Goal: Information Seeking & Learning: Learn about a topic

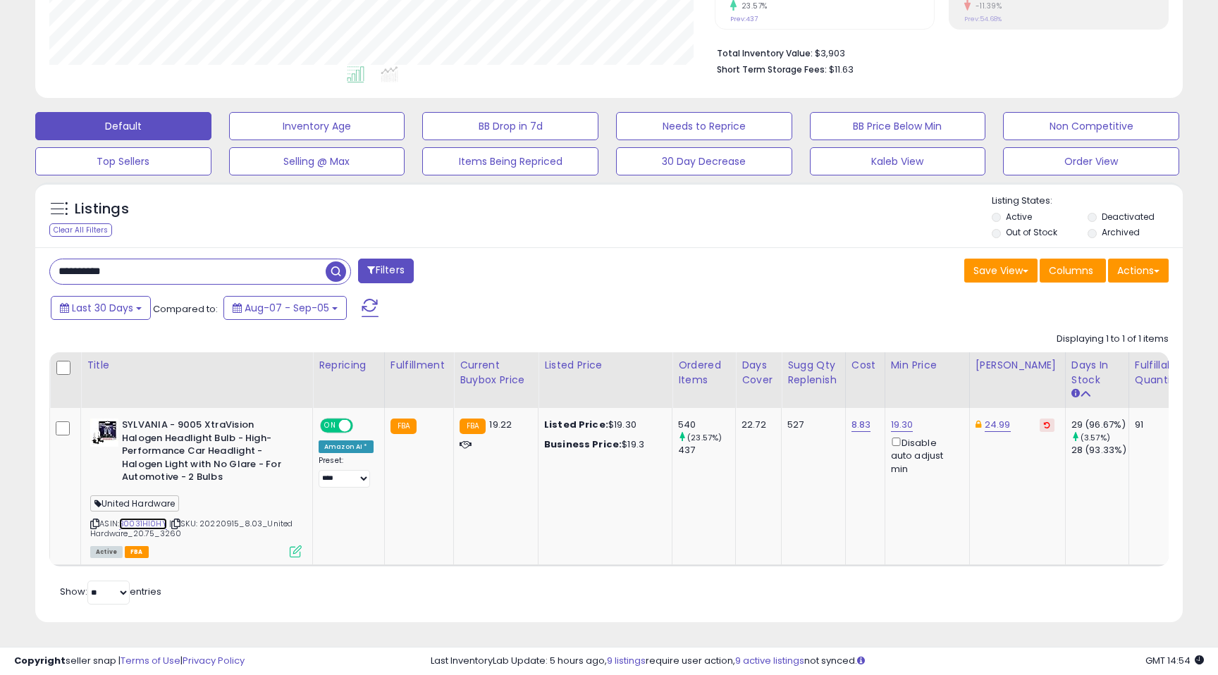
scroll to position [289, 665]
click at [166, 265] on input "**********" at bounding box center [188, 271] width 276 height 25
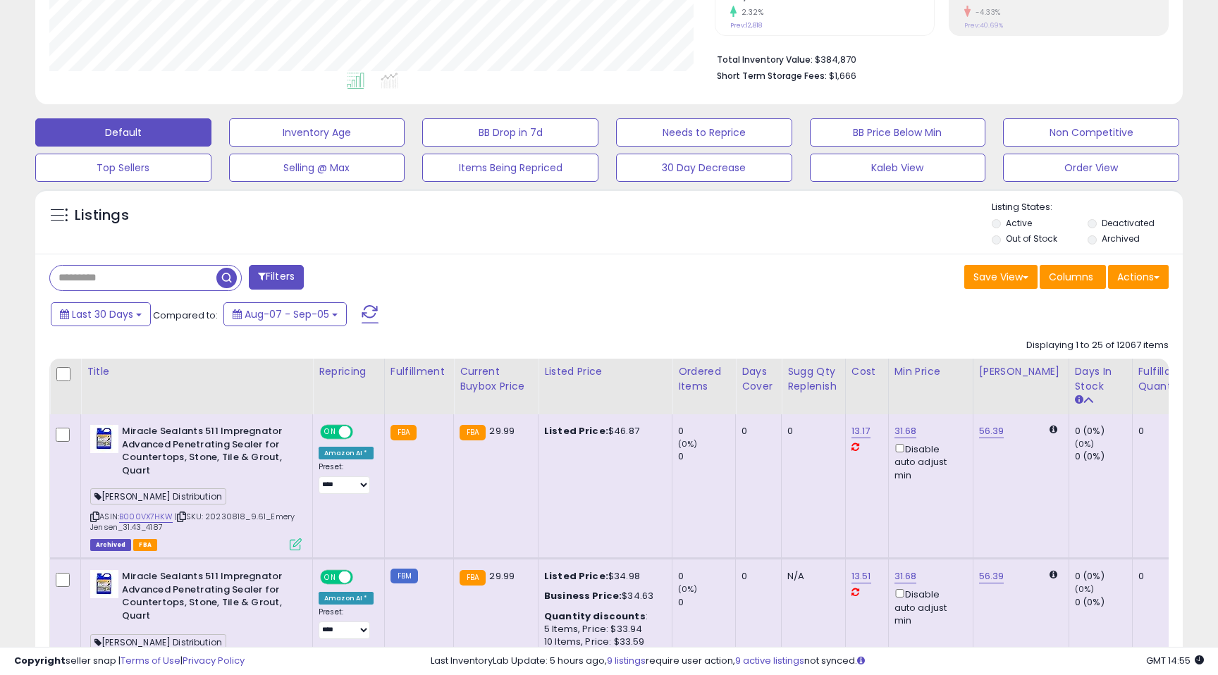
scroll to position [0, 0]
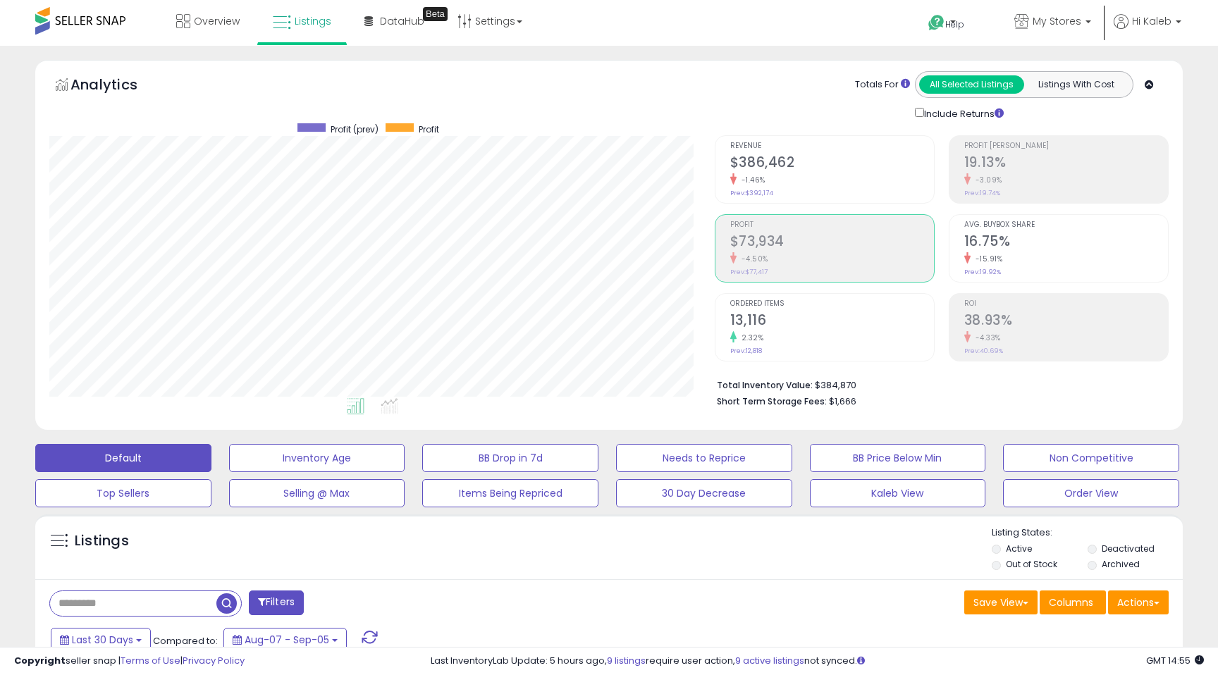
click at [775, 257] on div "-4.50%" at bounding box center [832, 258] width 204 height 13
click at [767, 173] on div "-1.46%" at bounding box center [832, 179] width 204 height 13
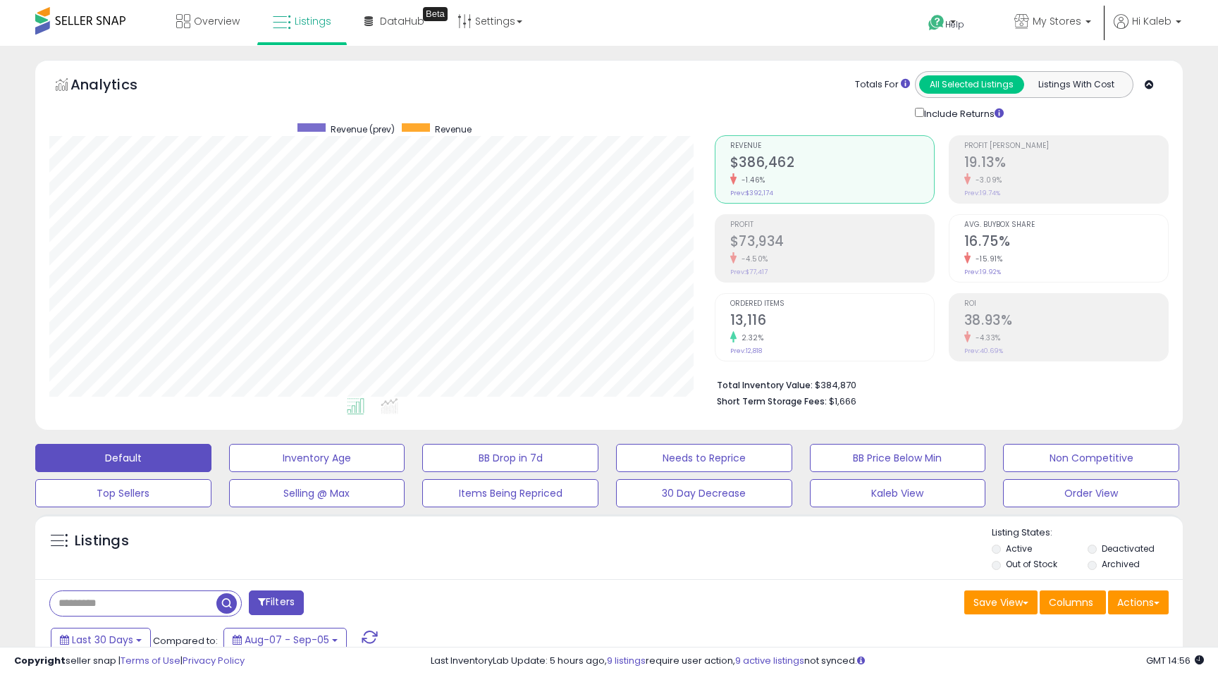
click at [789, 319] on h2 "13,116" at bounding box center [832, 321] width 204 height 19
click at [785, 166] on h2 "$389,413" at bounding box center [832, 163] width 204 height 19
click at [763, 237] on h2 "$74,422" at bounding box center [832, 242] width 204 height 19
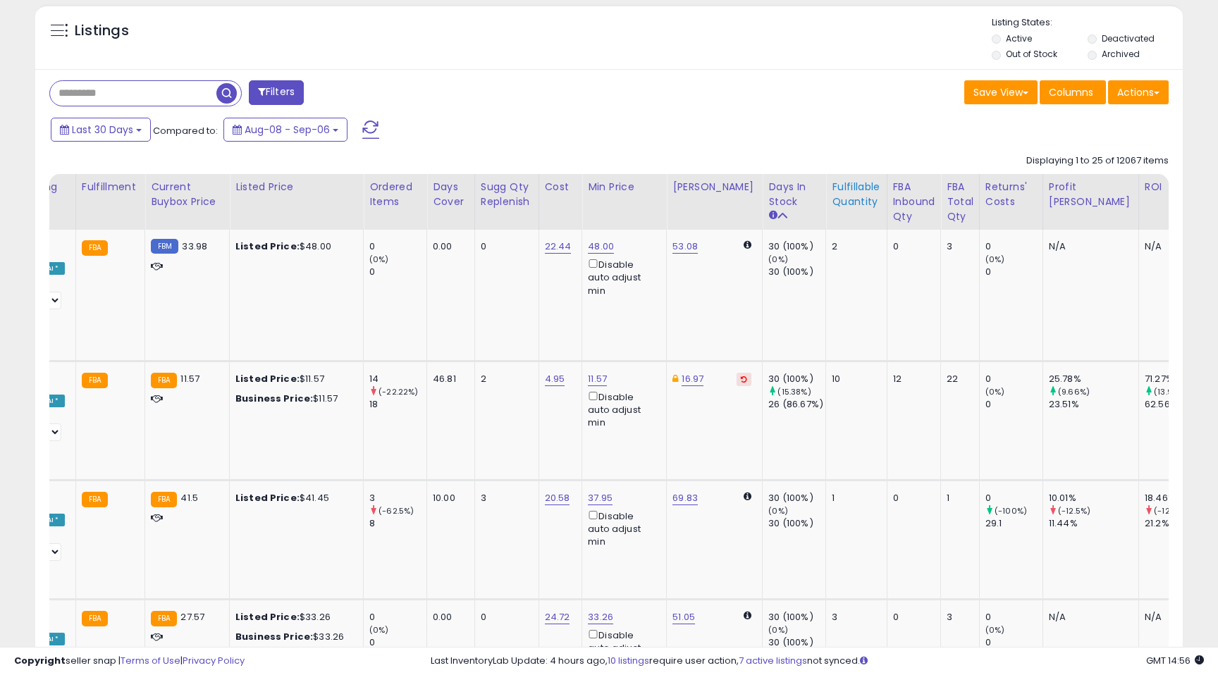
scroll to position [0, 335]
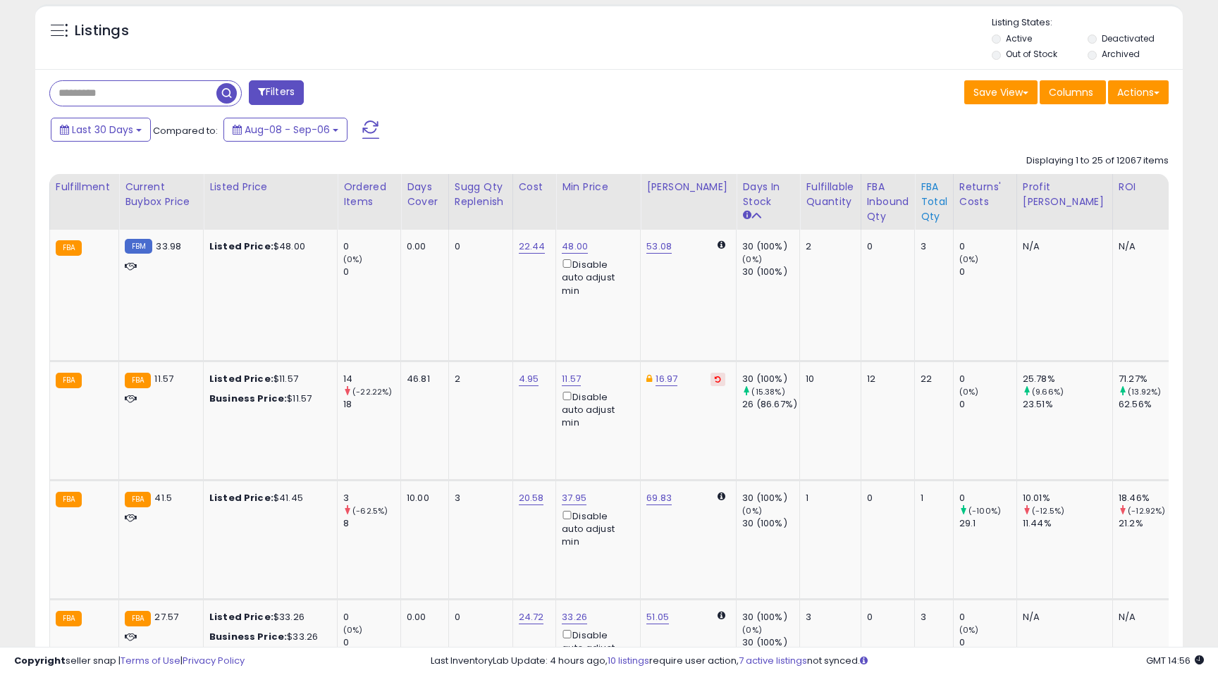
click at [953, 207] on th "Returns' Costs" at bounding box center [984, 202] width 63 height 56
click at [921, 204] on div "FBA Total Qty" at bounding box center [934, 202] width 27 height 44
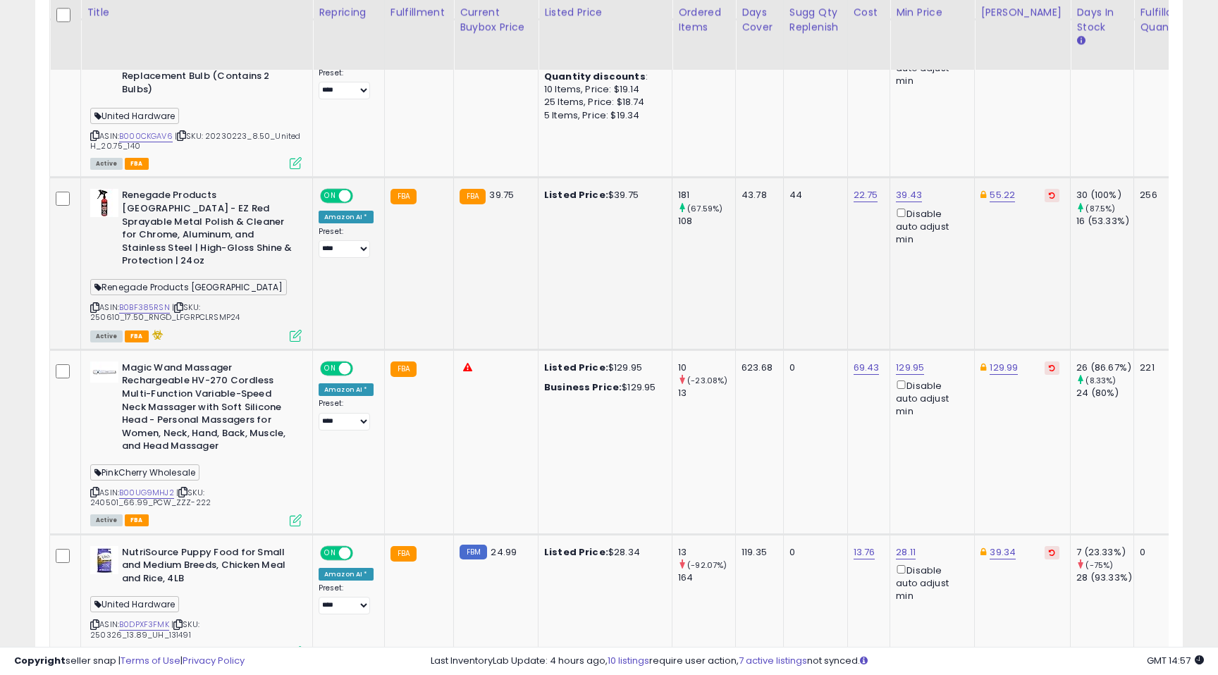
scroll to position [1074, 0]
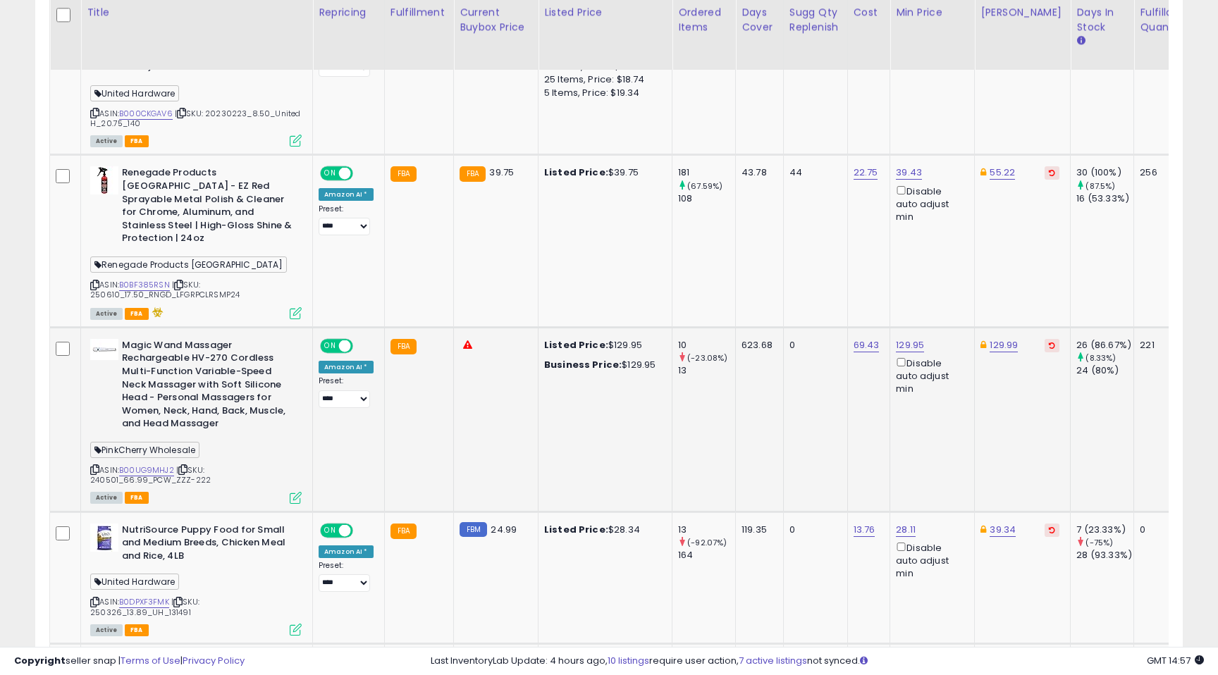
click at [292, 492] on icon at bounding box center [296, 498] width 12 height 12
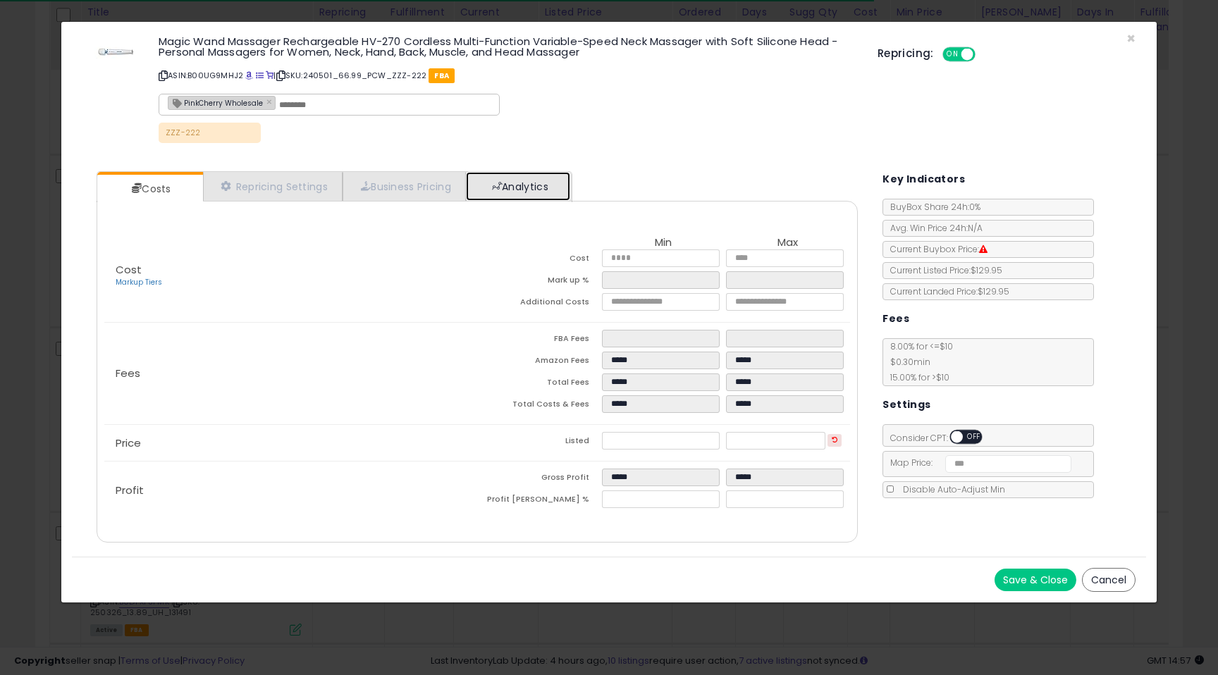
click at [515, 191] on link "Analytics" at bounding box center [518, 186] width 104 height 29
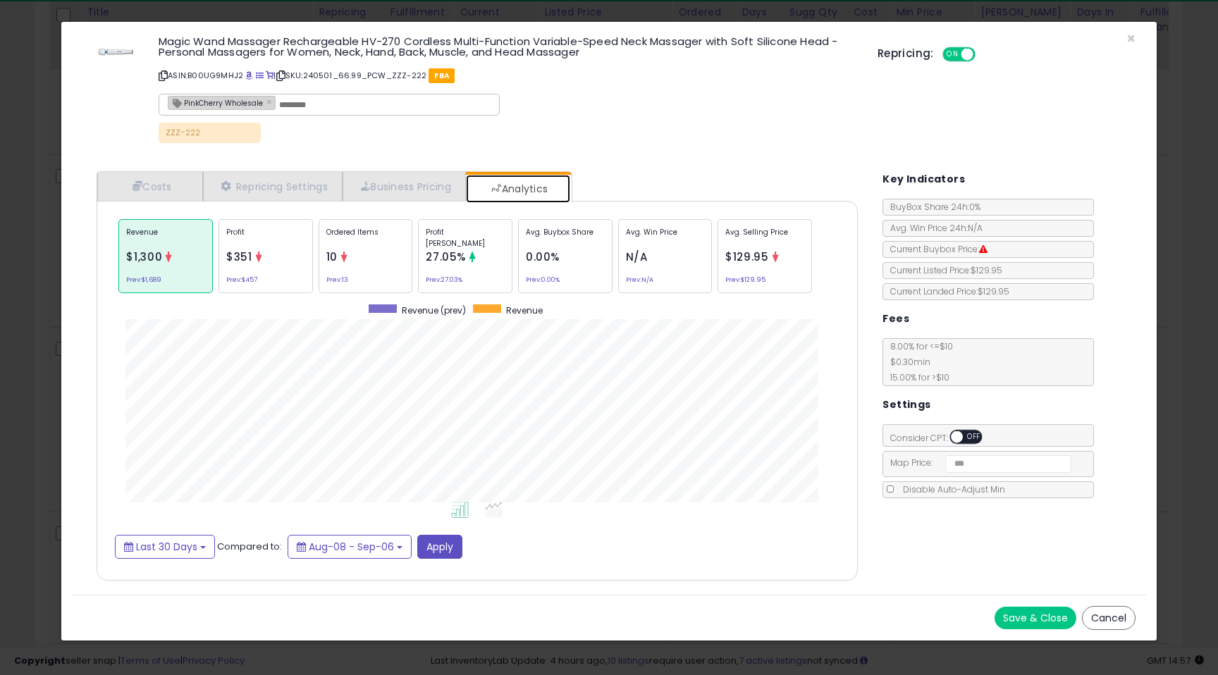
scroll to position [433, 789]
click at [371, 263] on div "Ordered Items 10 Prev: 13" at bounding box center [366, 256] width 94 height 74
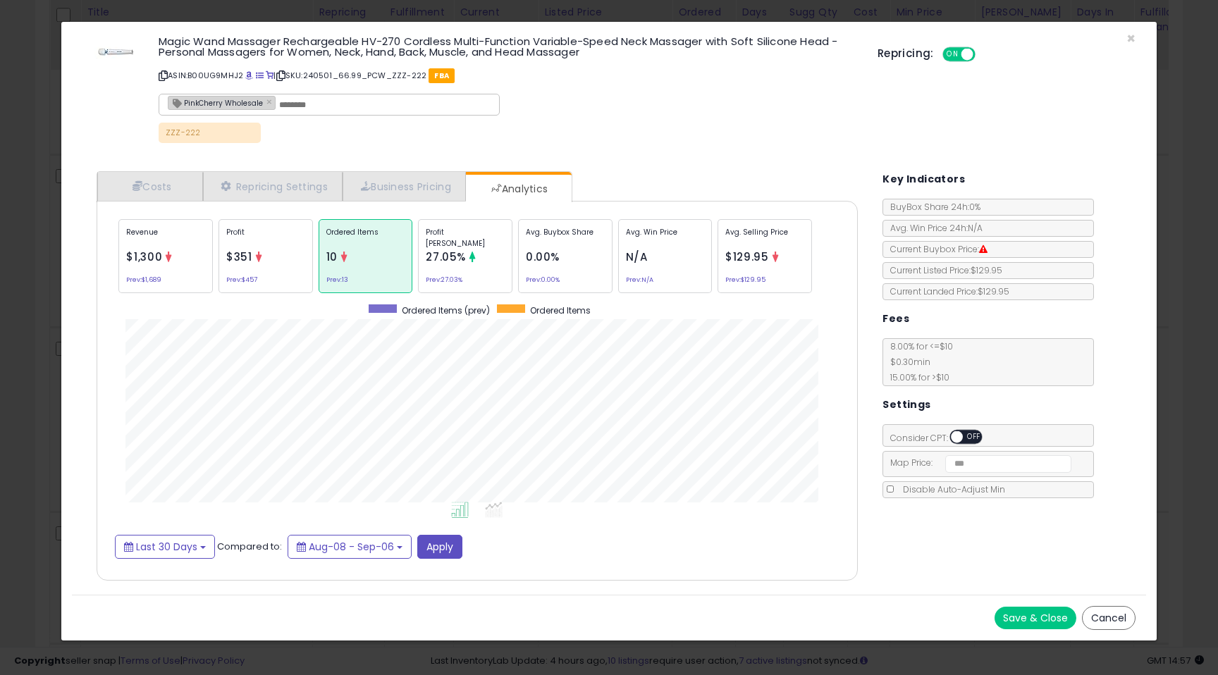
scroll to position [0, 0]
click at [1129, 40] on span "×" at bounding box center [1130, 38] width 9 height 20
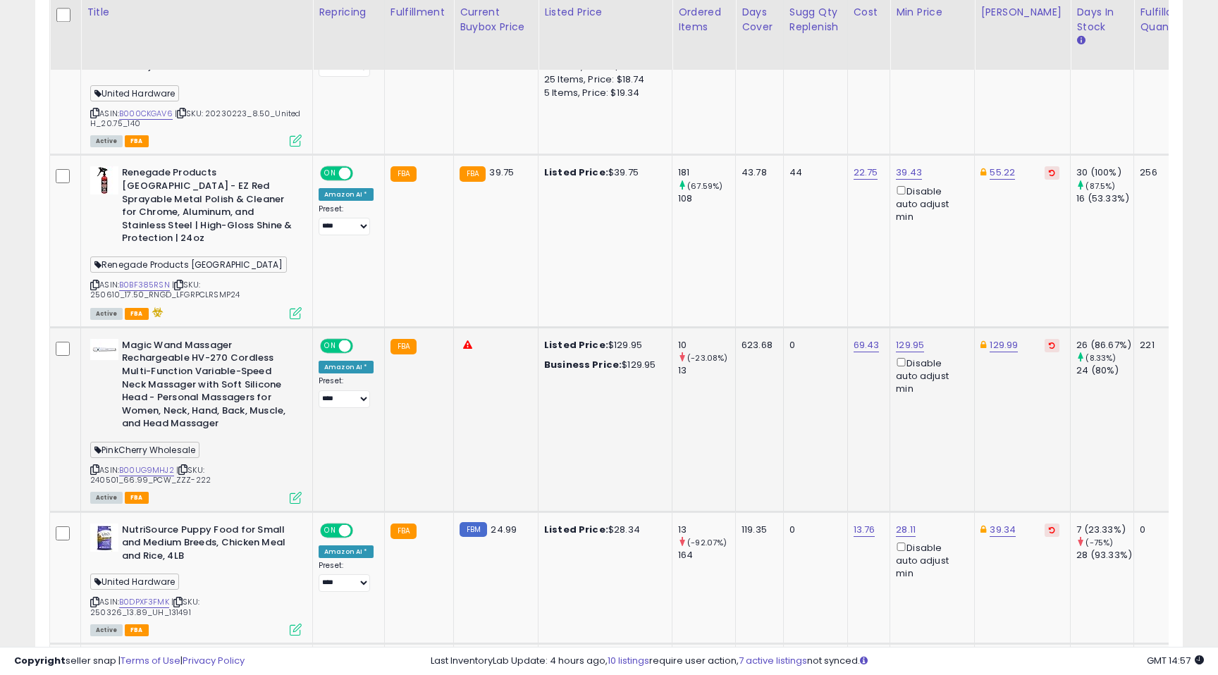
click at [167, 465] on span "| SKU: 240501_66.99_PCW_ZZZ-222" at bounding box center [150, 475] width 121 height 21
click at [163, 465] on link "B00UG9MHJ2" at bounding box center [146, 471] width 55 height 12
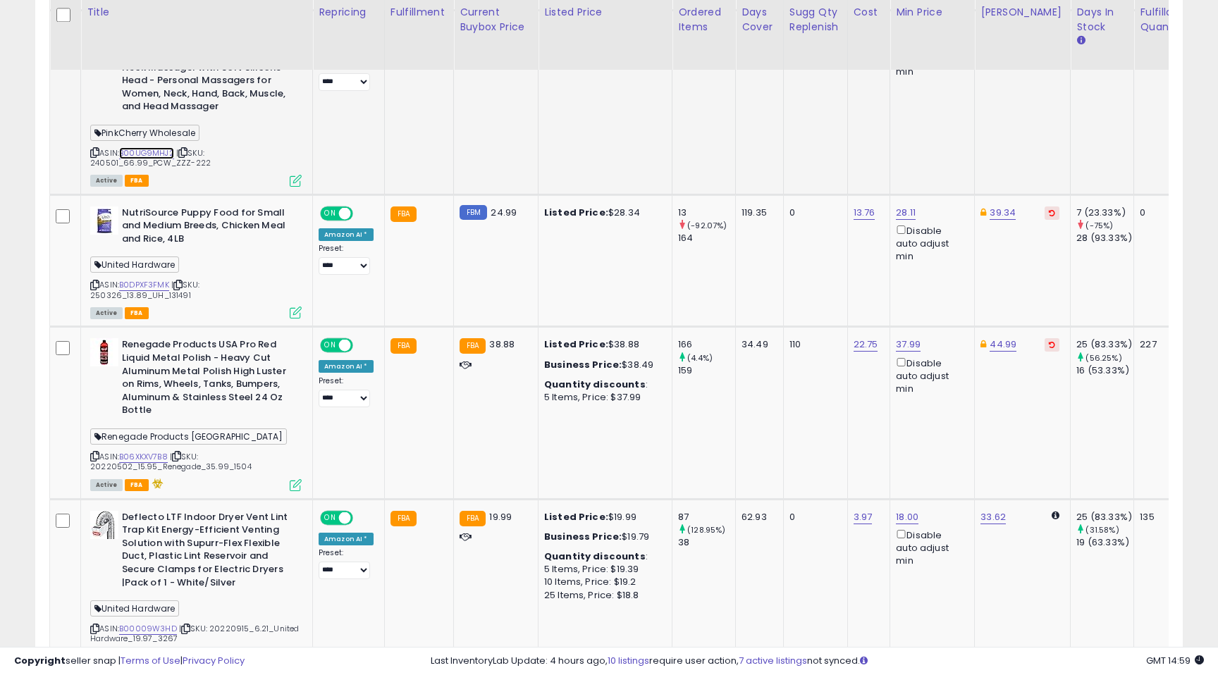
scroll to position [1394, 0]
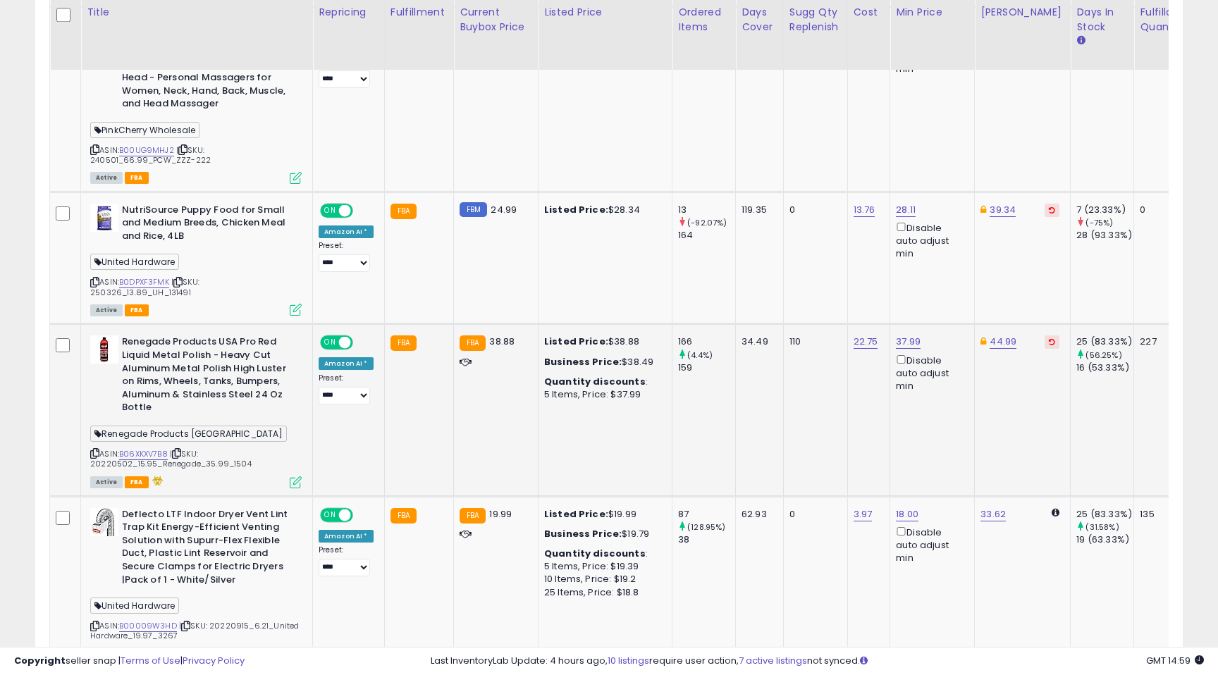
click at [295, 476] on icon at bounding box center [296, 482] width 12 height 12
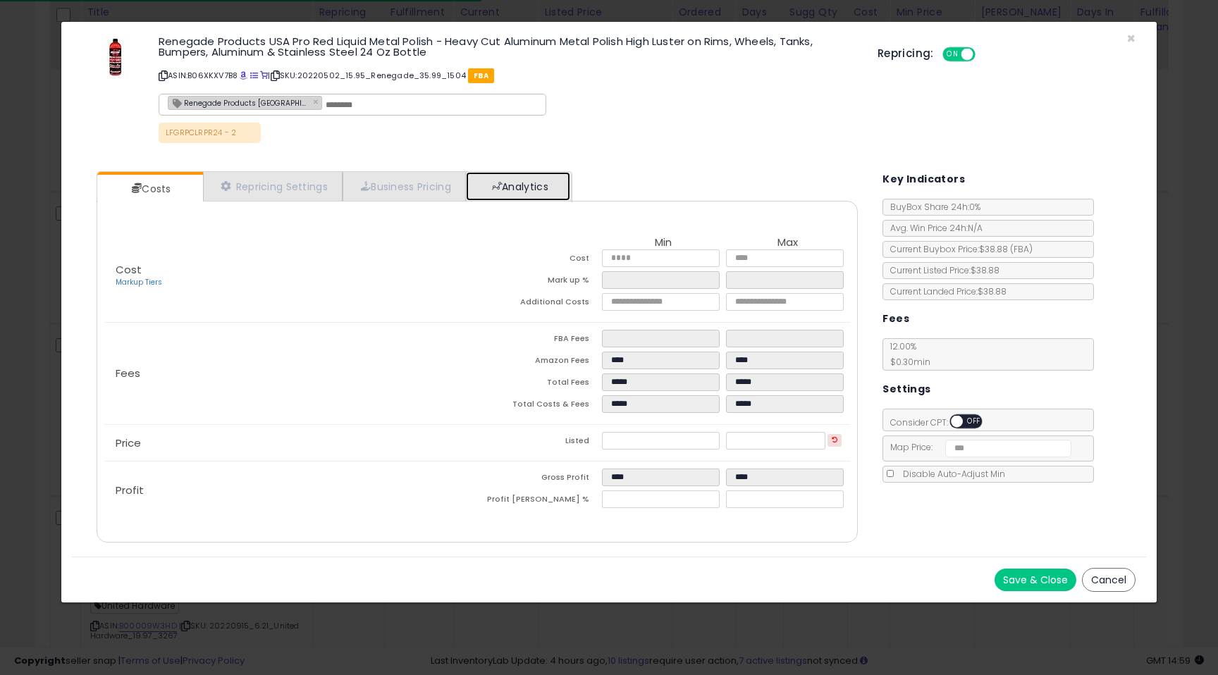
click at [496, 198] on link "Analytics" at bounding box center [518, 186] width 104 height 29
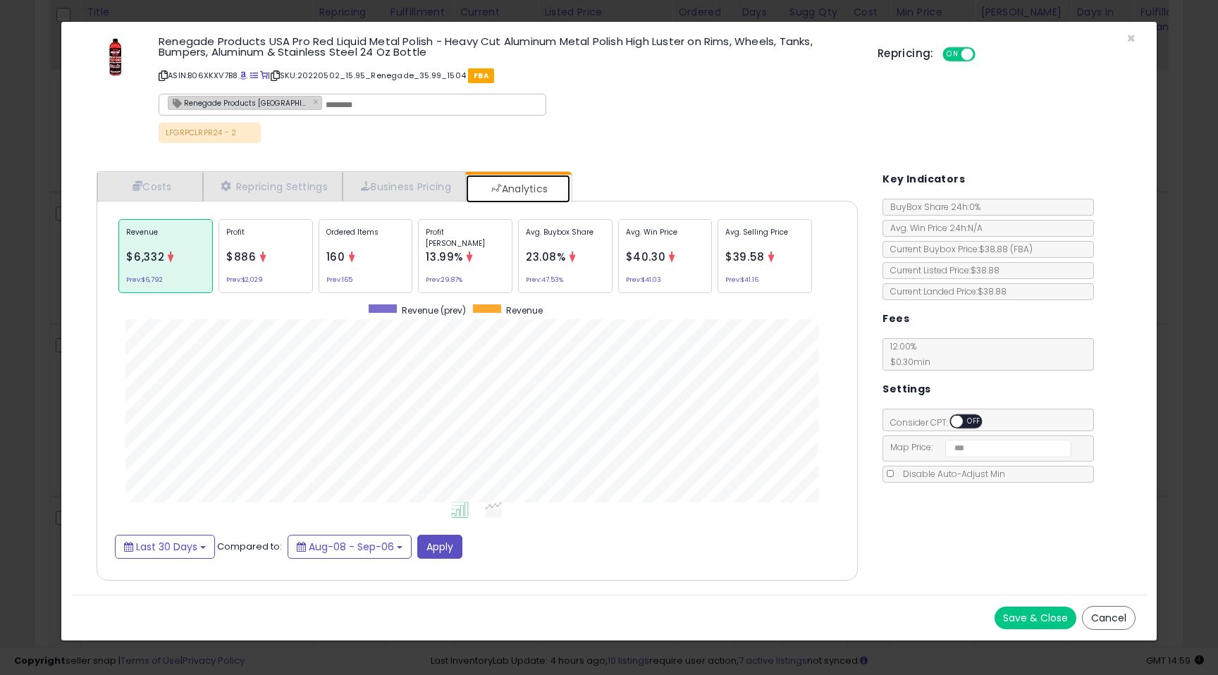
scroll to position [433, 789]
click at [308, 239] on div "Profit $886 Prev: $2,029" at bounding box center [266, 256] width 94 height 74
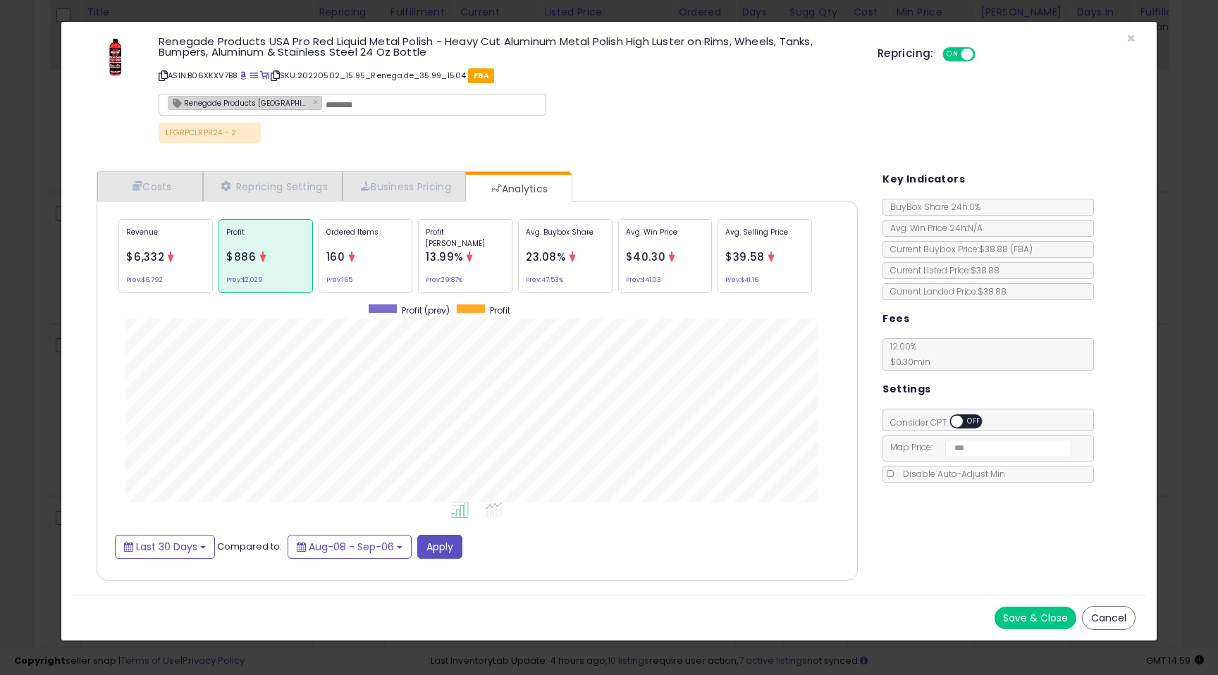
click at [331, 242] on p "Ordered Items" at bounding box center [365, 237] width 79 height 21
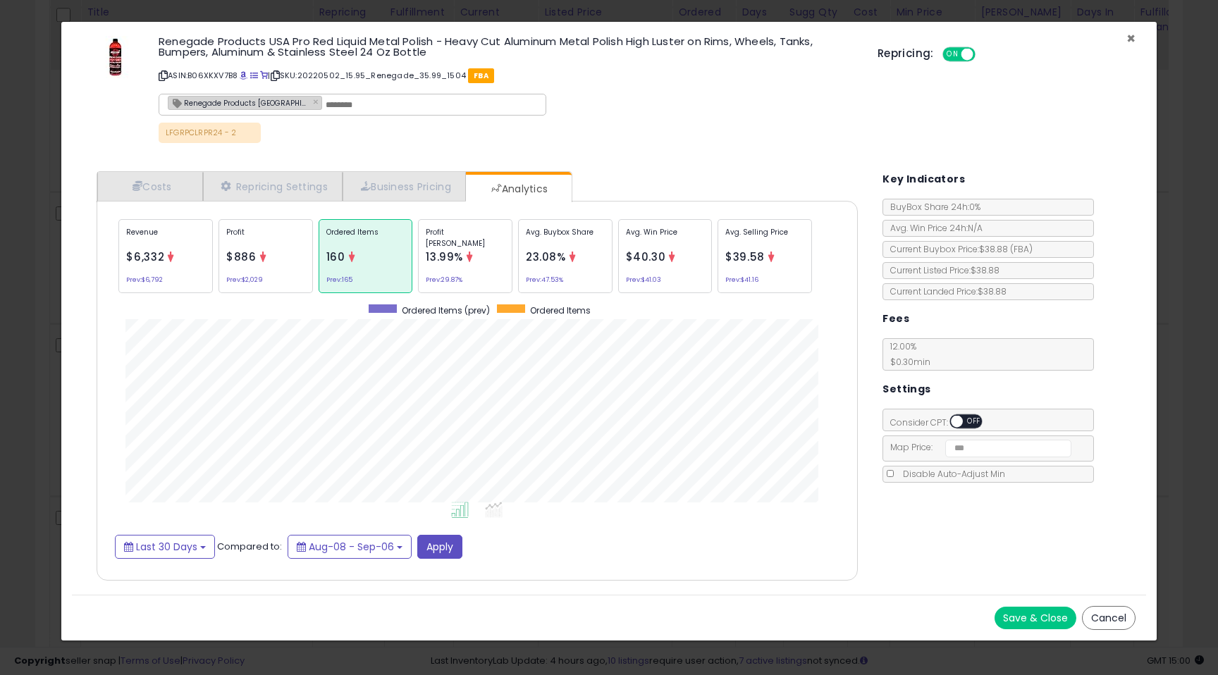
click at [1128, 38] on span "×" at bounding box center [1130, 38] width 9 height 20
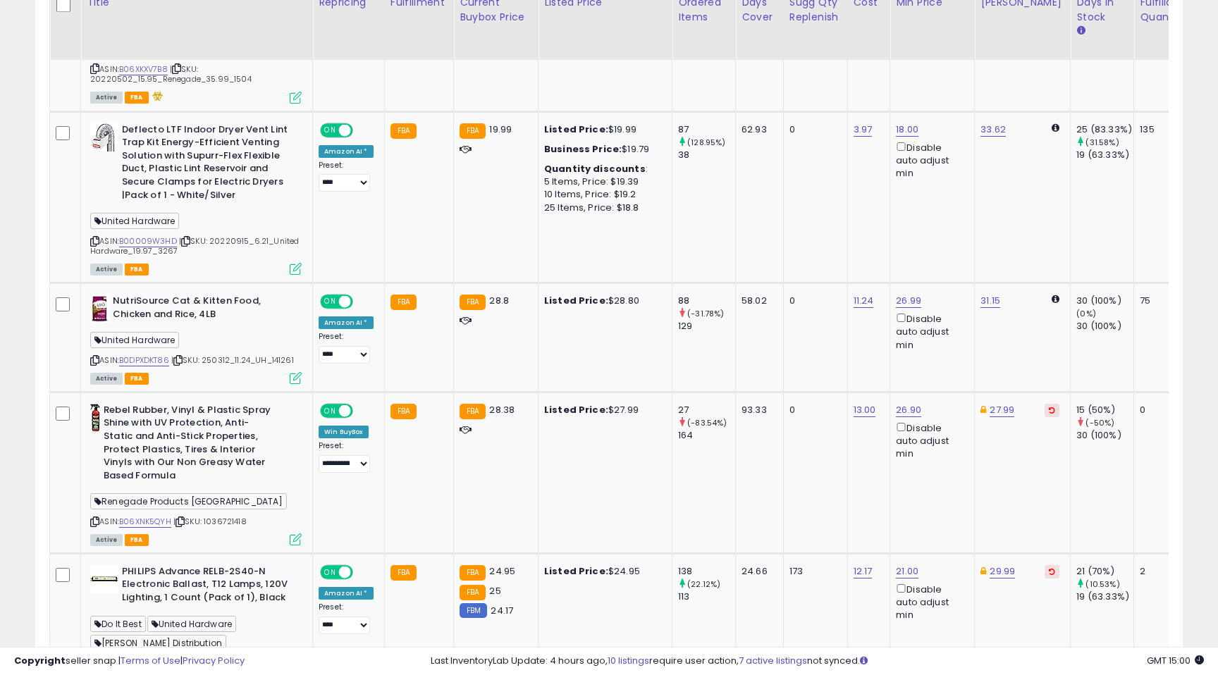
scroll to position [1789, 0]
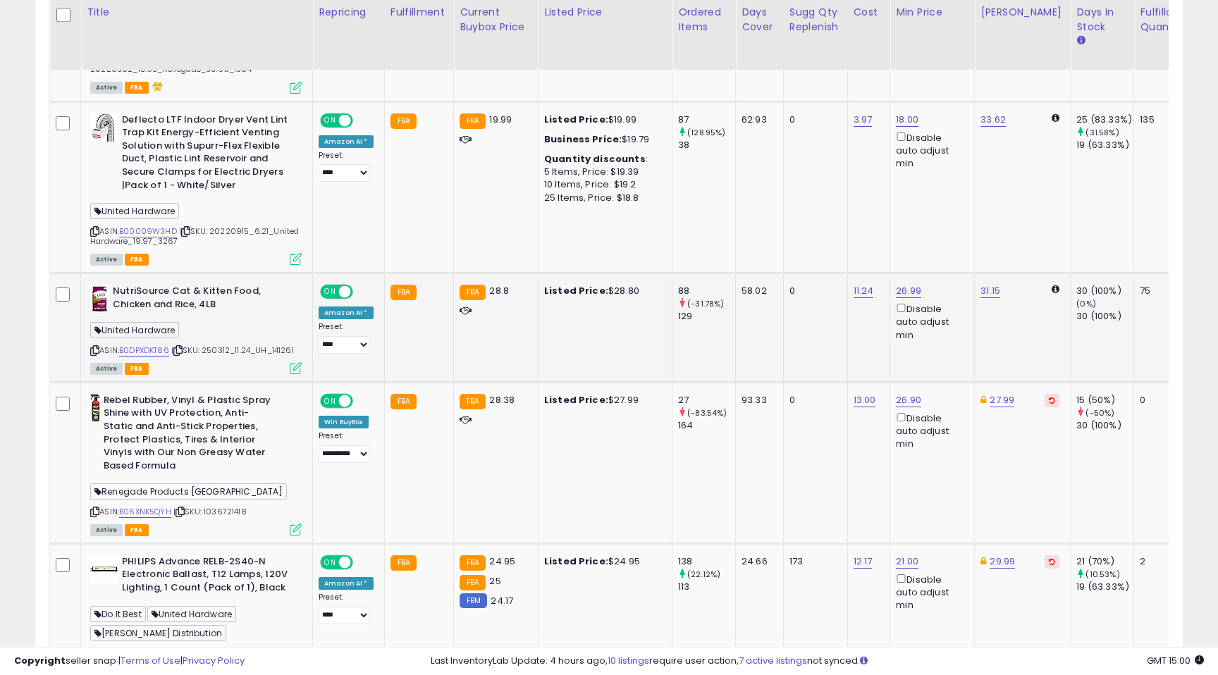
click at [295, 362] on icon at bounding box center [296, 368] width 12 height 12
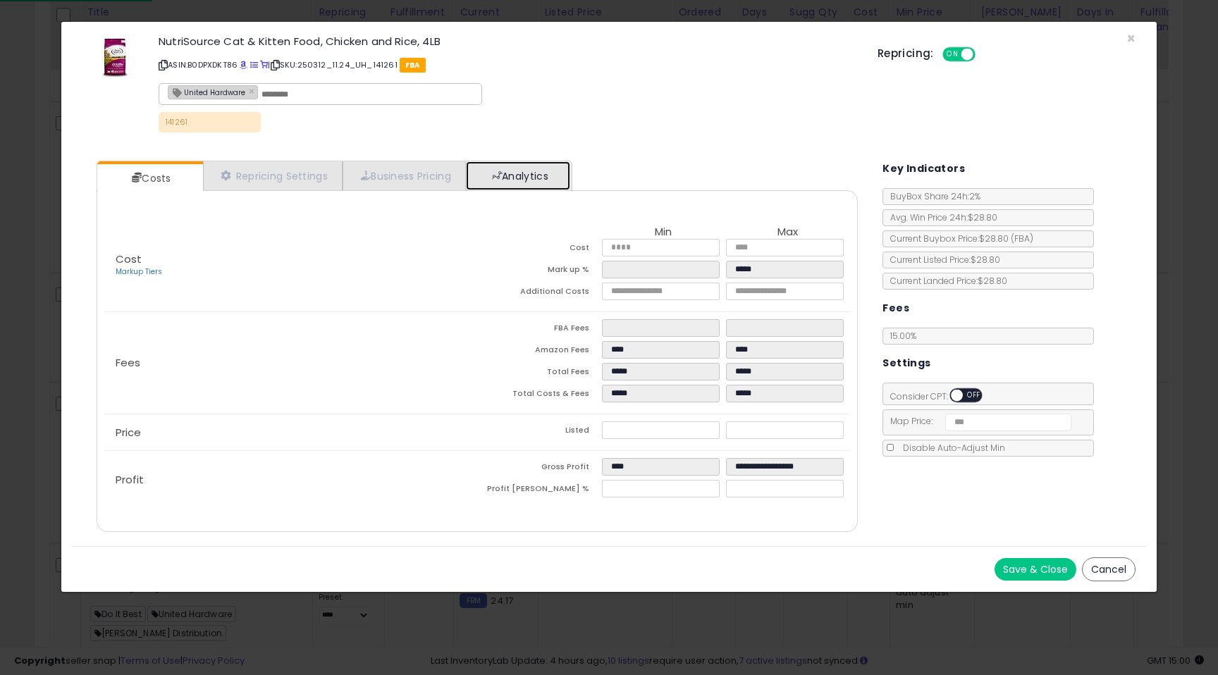
click at [534, 168] on link "Analytics" at bounding box center [518, 175] width 104 height 29
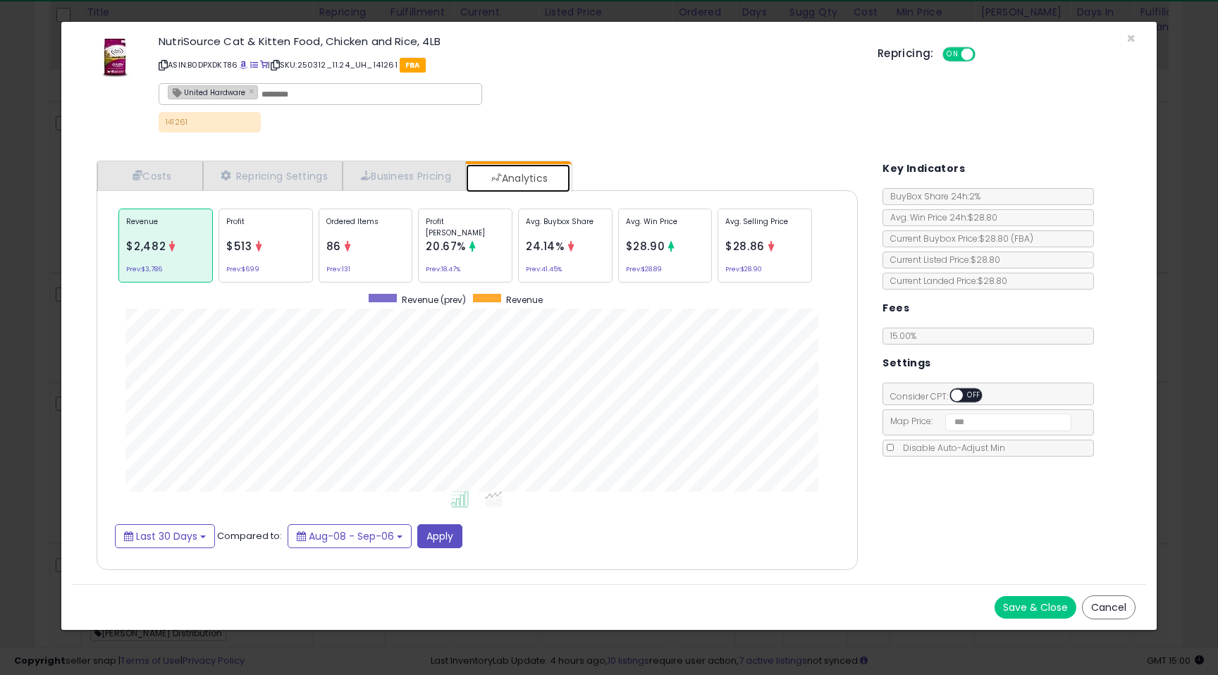
scroll to position [433, 789]
click at [1131, 38] on span "×" at bounding box center [1130, 38] width 9 height 20
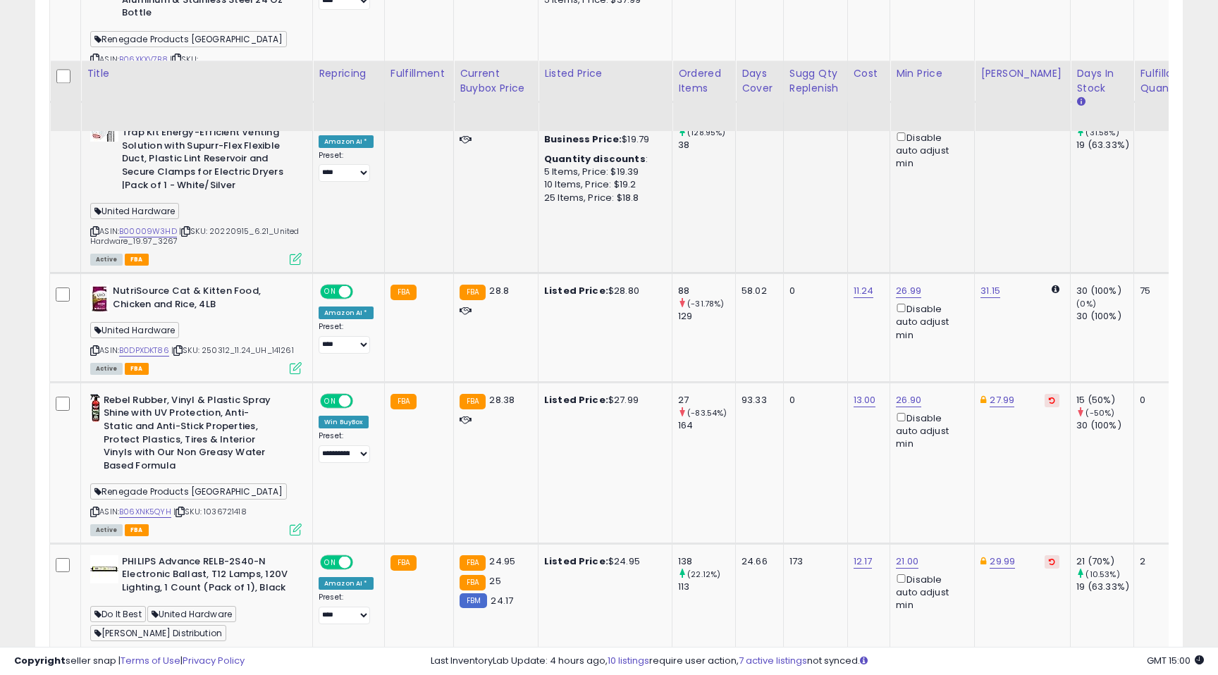
scroll to position [1886, 0]
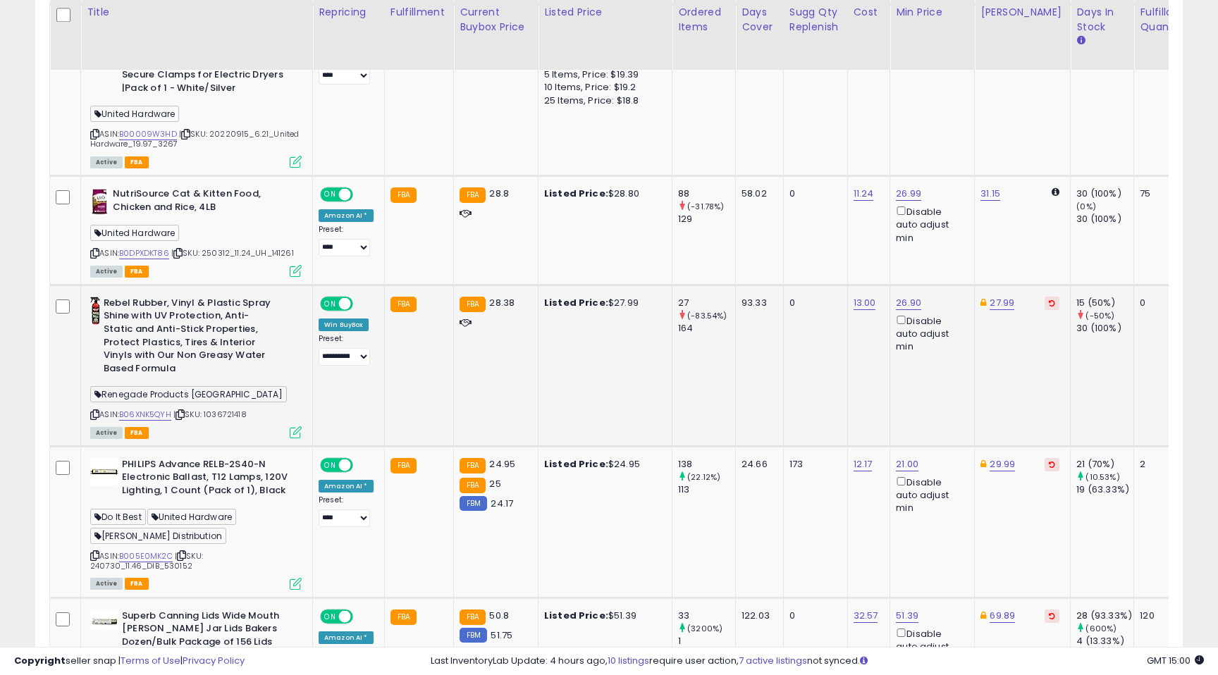
click at [295, 426] on icon at bounding box center [296, 432] width 12 height 12
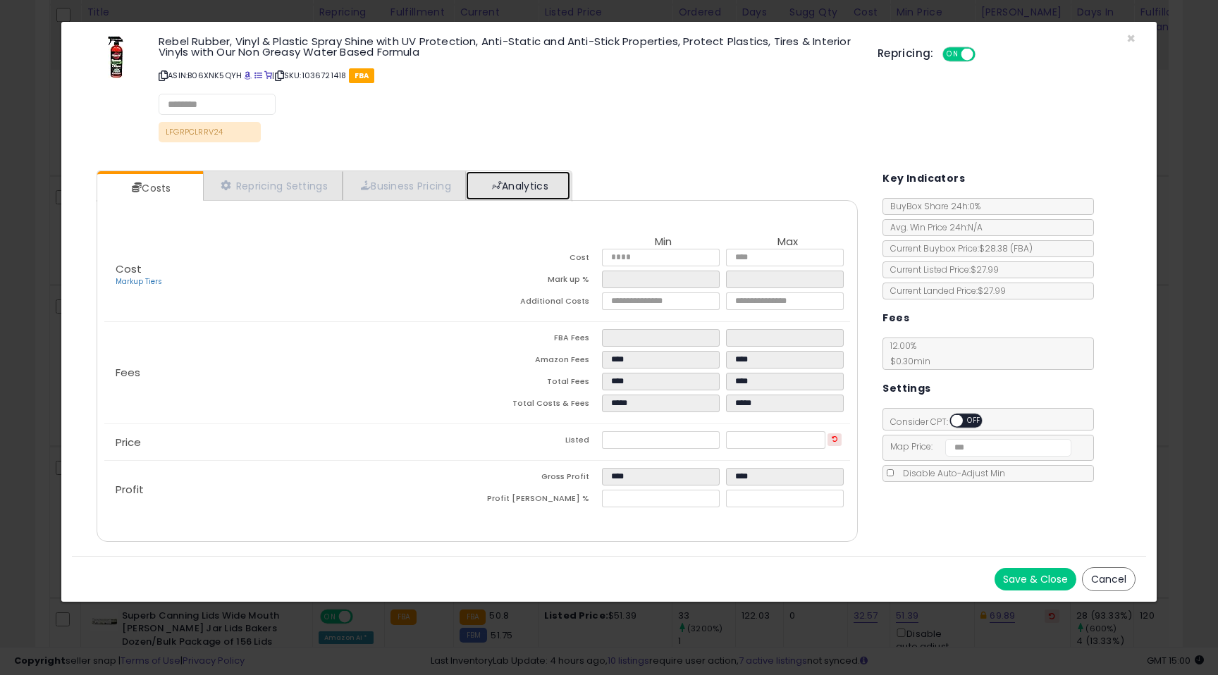
click at [543, 196] on link "Analytics" at bounding box center [518, 185] width 104 height 29
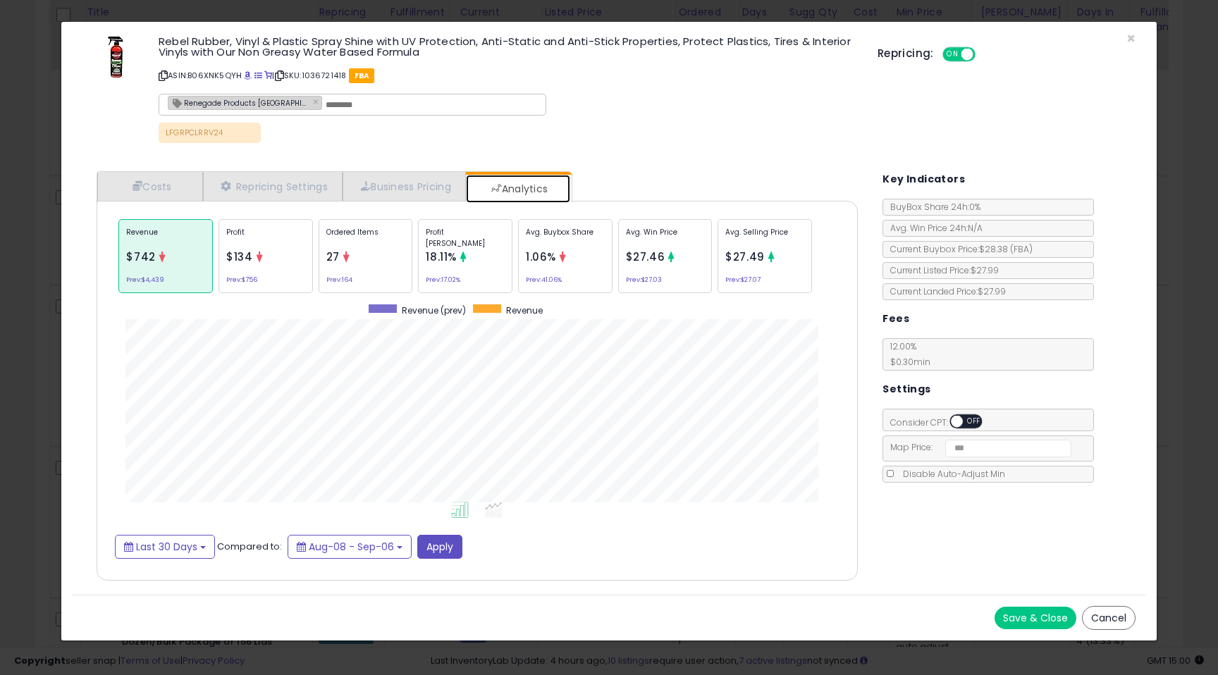
scroll to position [433, 789]
click at [1136, 37] on div "Rebel Rubber, Vinyl & Plastic Spray Shine with UV Protection, Anti-Static and A…" at bounding box center [609, 91] width 1074 height 118
click at [1131, 37] on span "×" at bounding box center [1130, 38] width 9 height 20
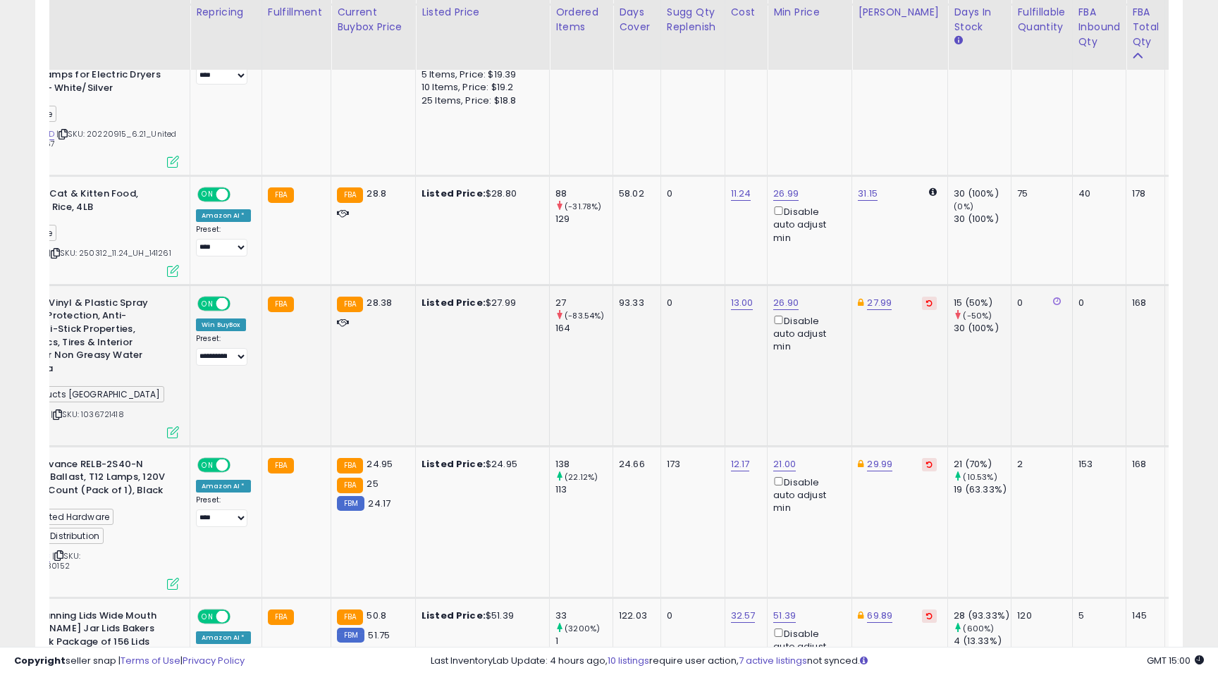
scroll to position [0, 128]
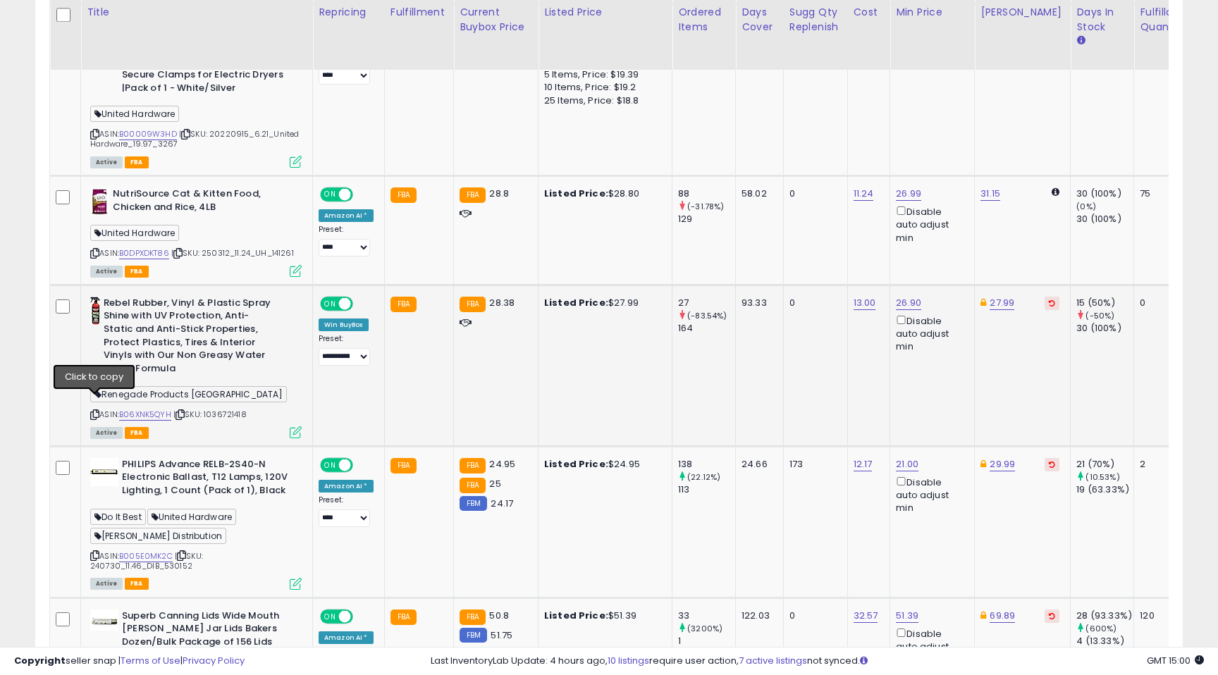
click at [94, 411] on icon at bounding box center [94, 415] width 9 height 8
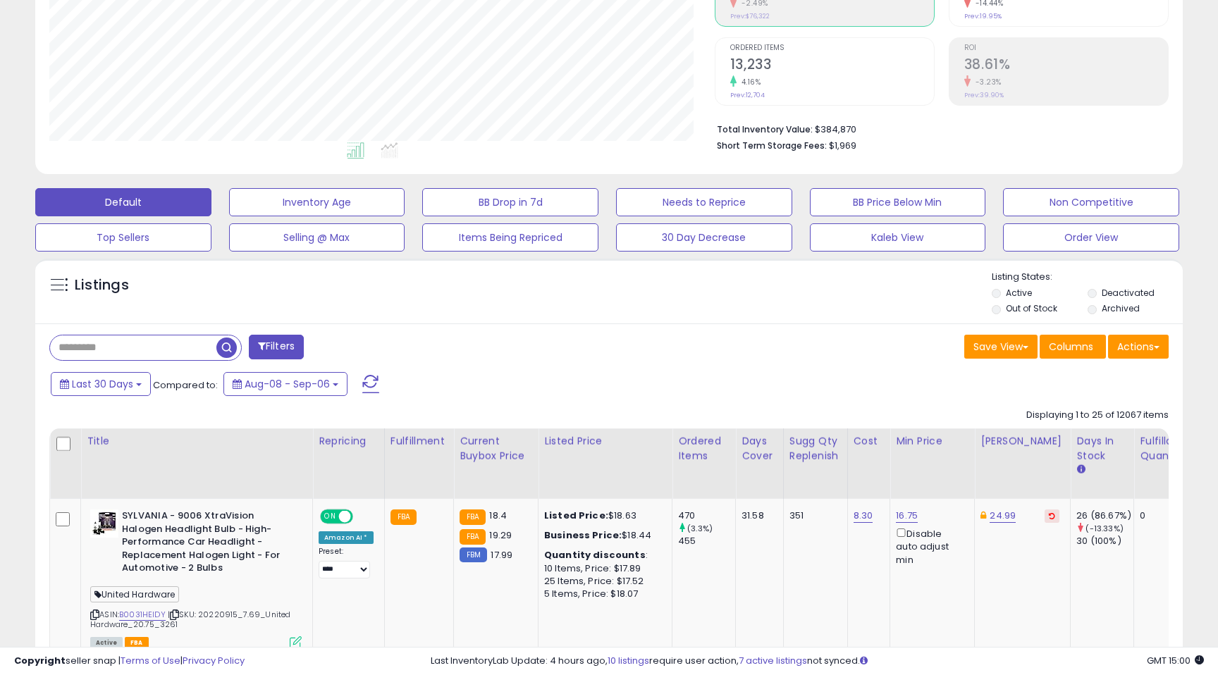
scroll to position [271, 0]
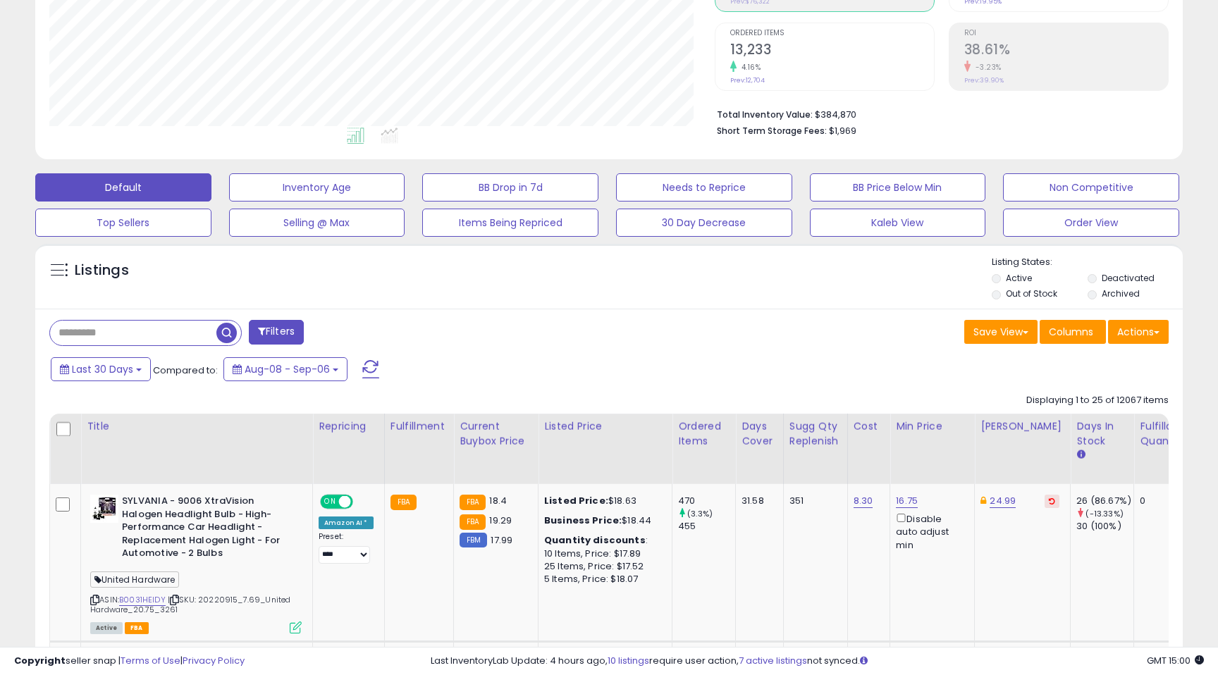
click at [138, 336] on input "text" at bounding box center [133, 333] width 166 height 25
click at [138, 336] on input "text" at bounding box center [188, 333] width 276 height 25
type input "********"
click at [329, 332] on span "button" at bounding box center [336, 333] width 20 height 20
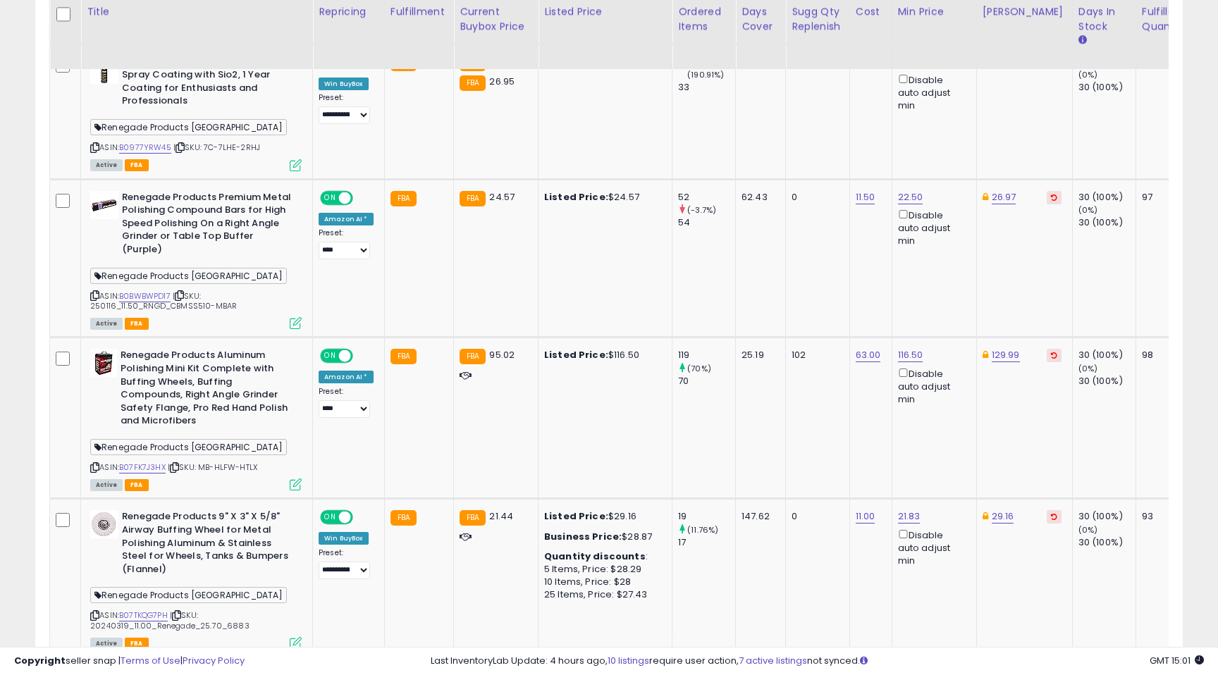
scroll to position [1496, 0]
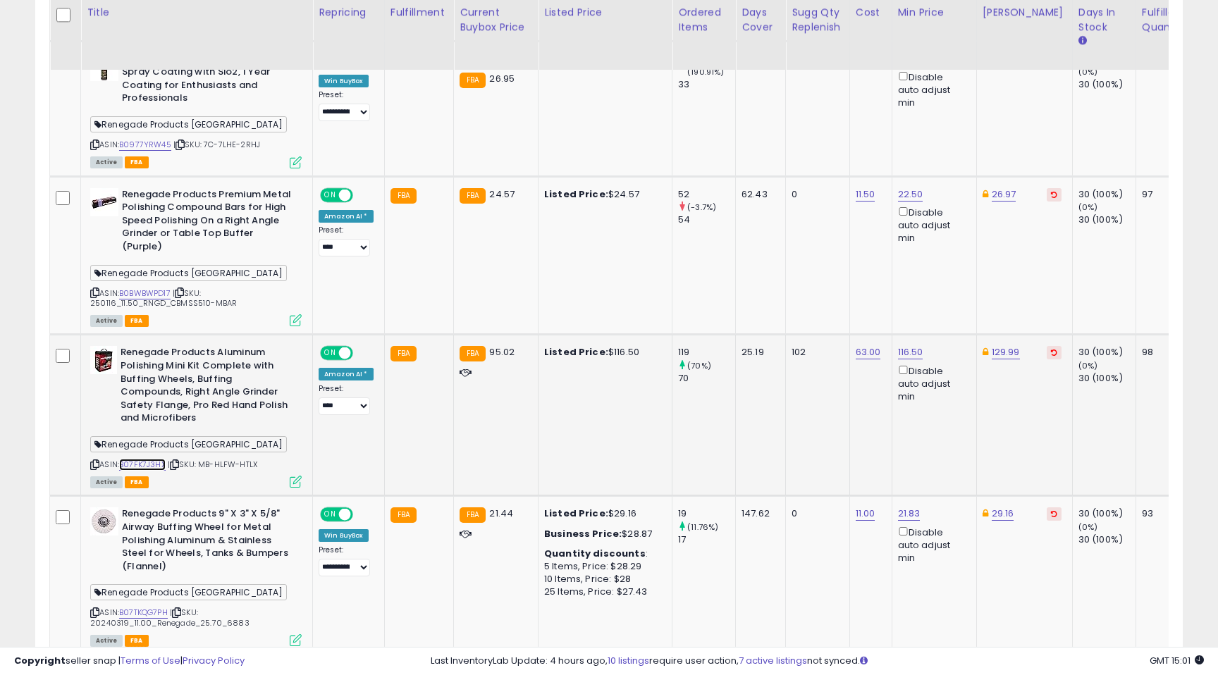
click at [157, 459] on link "B07FK7J3HX" at bounding box center [142, 465] width 47 height 12
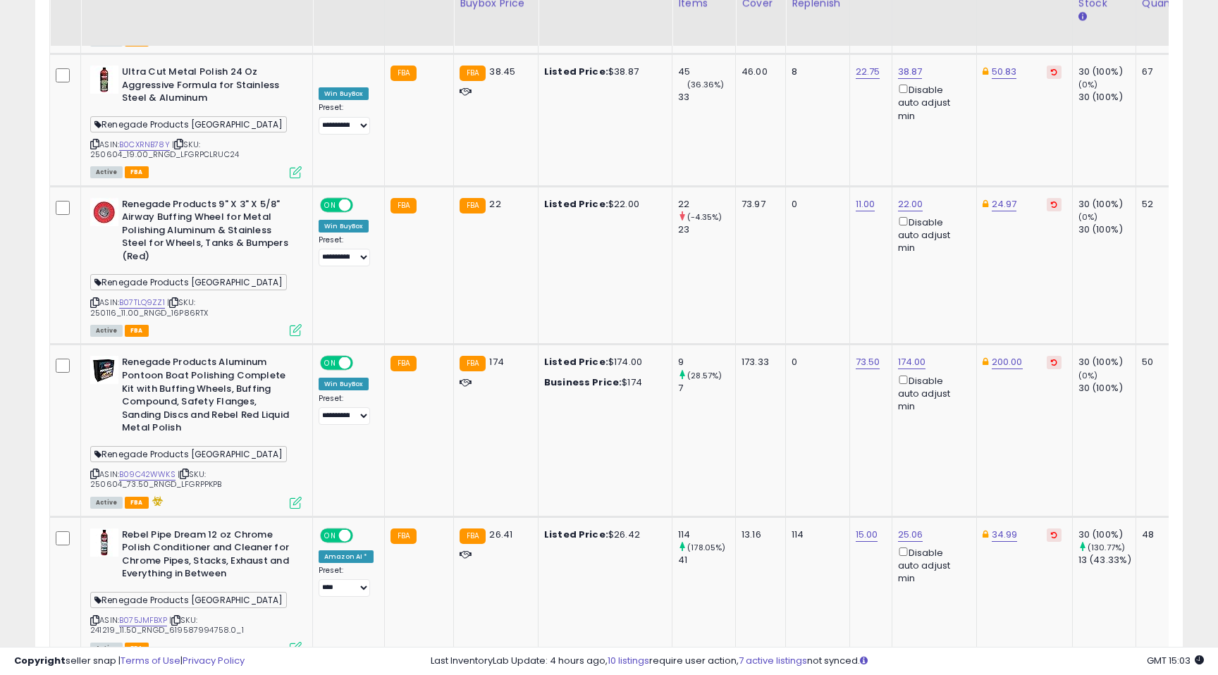
scroll to position [2749, 0]
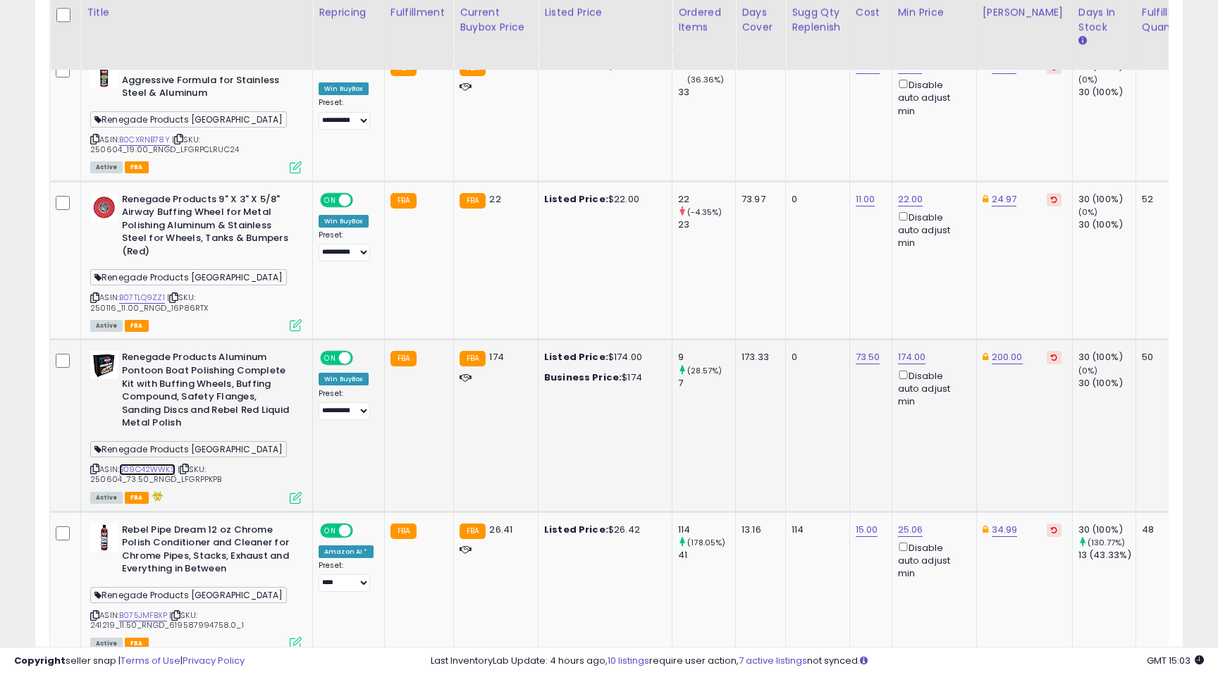
click at [145, 464] on link "B09C42WWKS" at bounding box center [147, 470] width 56 height 12
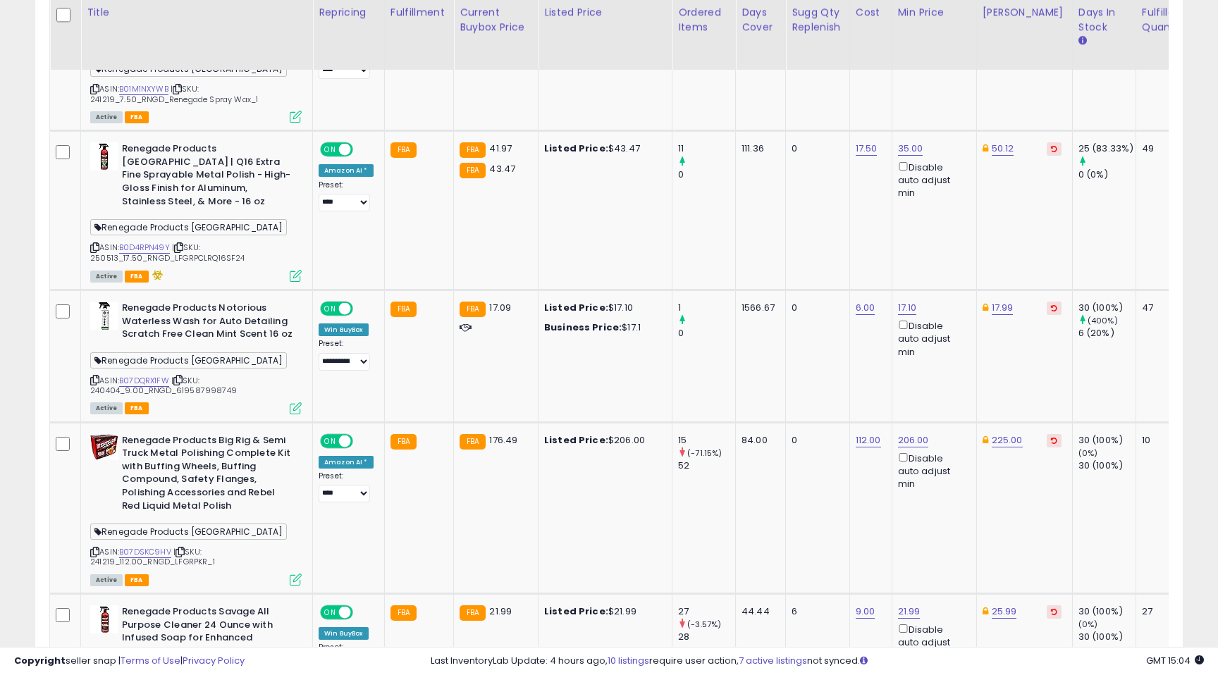
scroll to position [3587, 0]
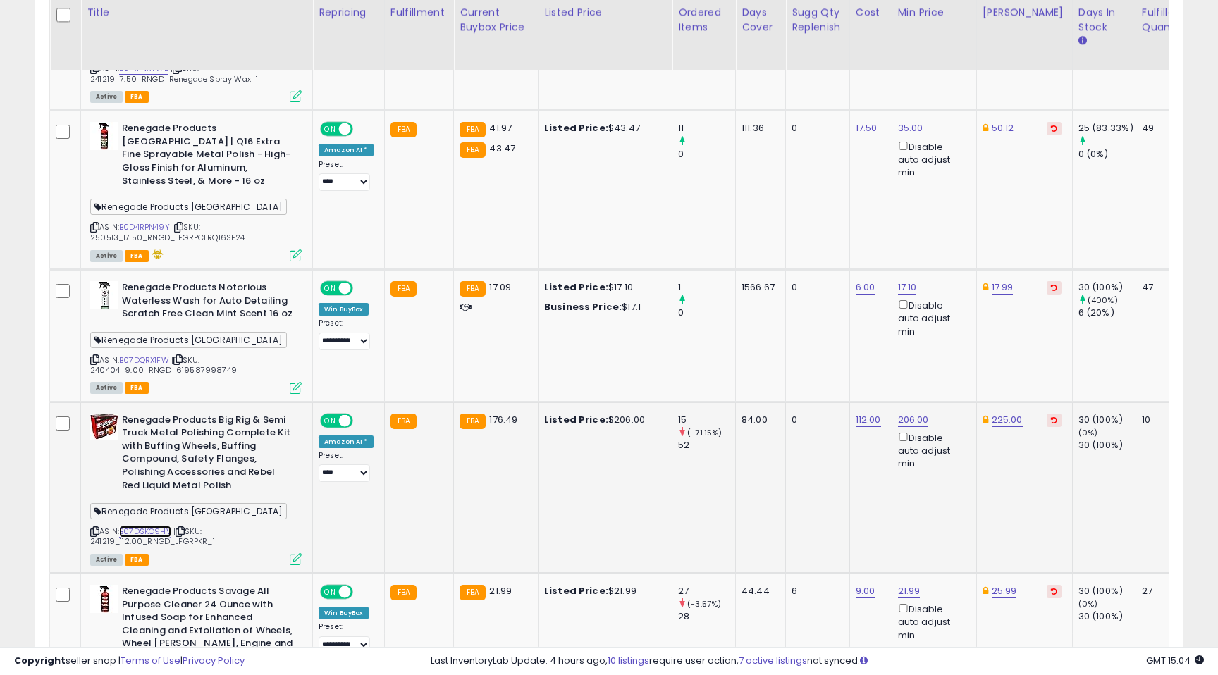
click at [156, 526] on link "B07DSKC9HV" at bounding box center [145, 532] width 52 height 12
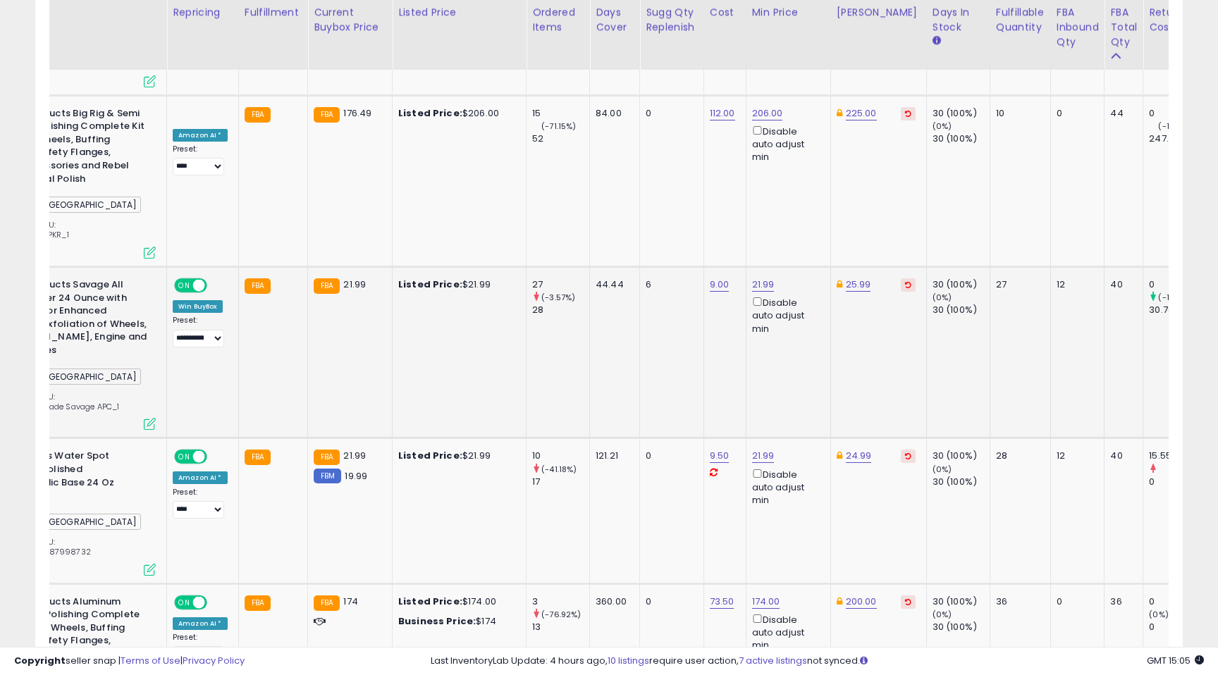
scroll to position [0, 0]
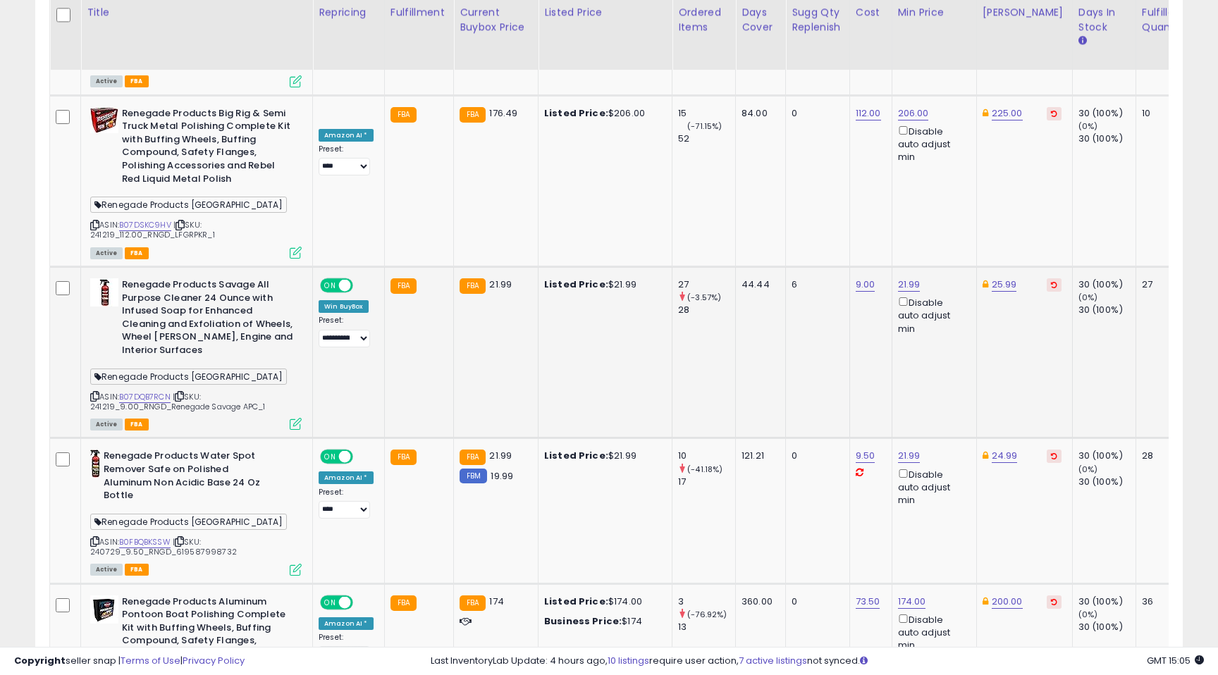
click at [290, 418] on icon at bounding box center [296, 424] width 12 height 12
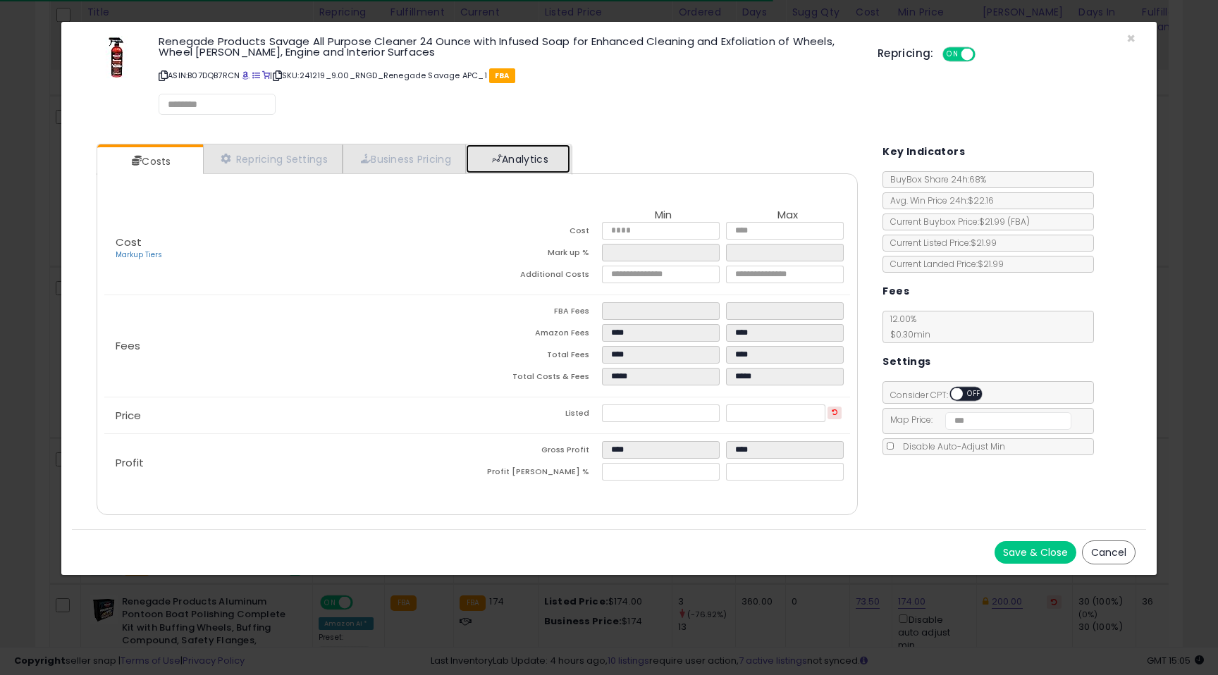
click at [563, 166] on link "Analytics" at bounding box center [518, 158] width 104 height 29
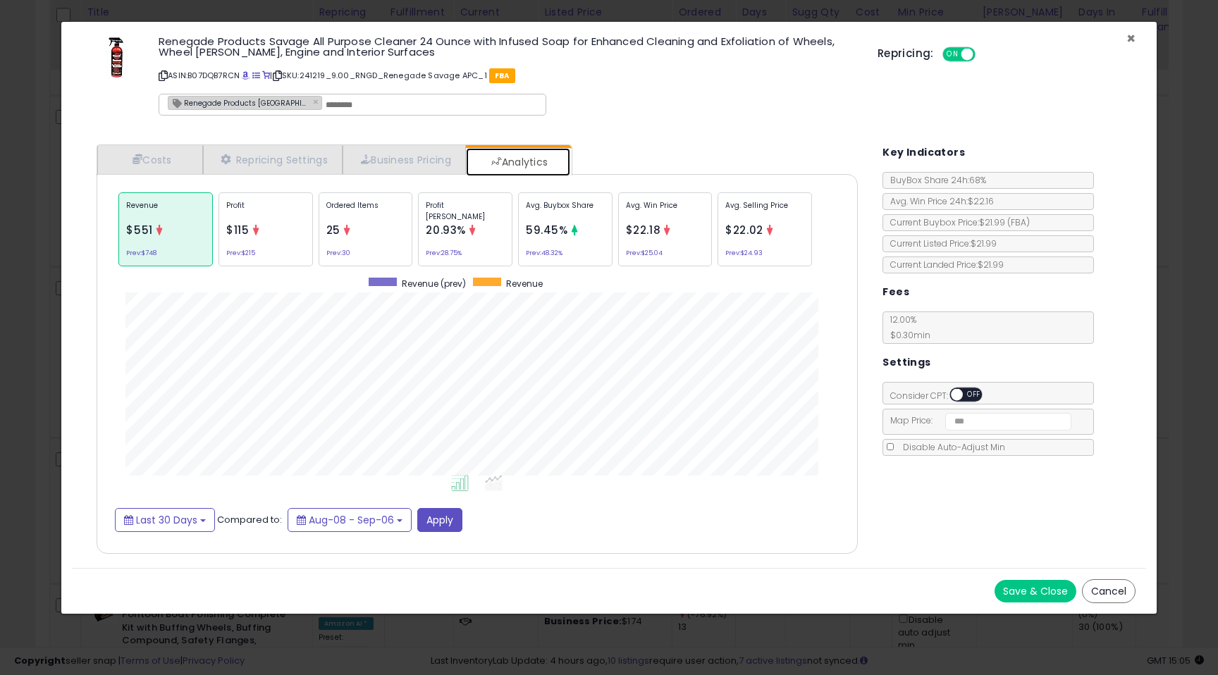
scroll to position [433, 789]
click at [1128, 39] on span "×" at bounding box center [1130, 38] width 9 height 20
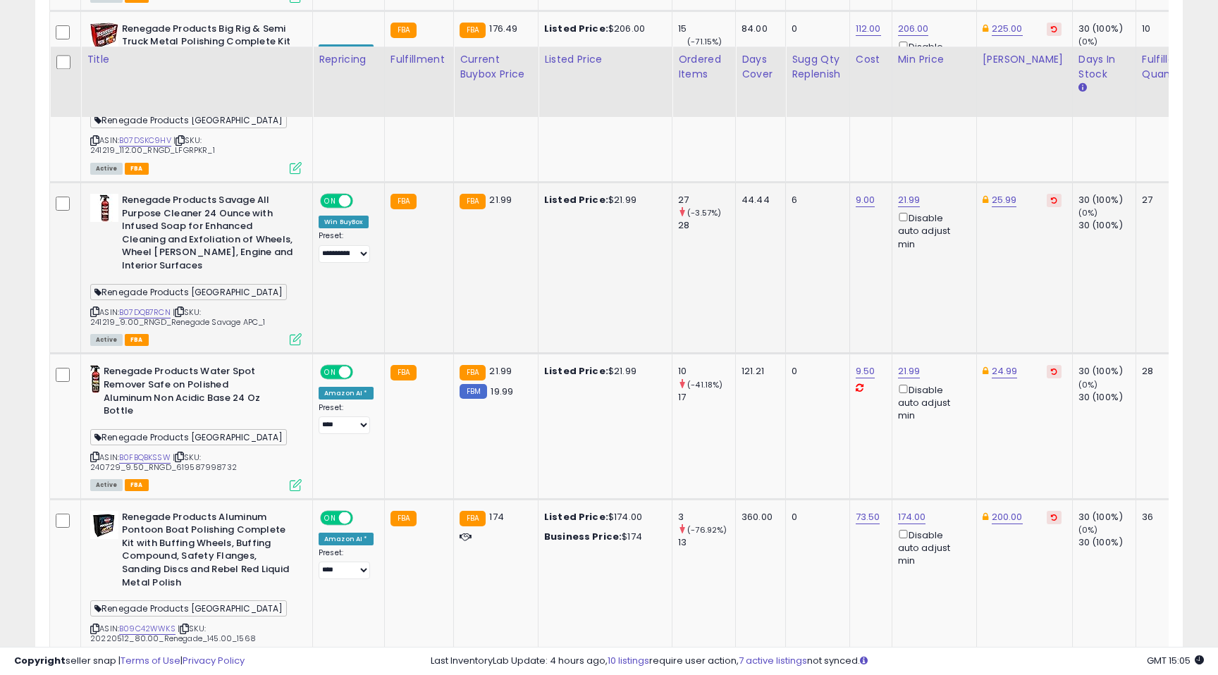
scroll to position [4035, 0]
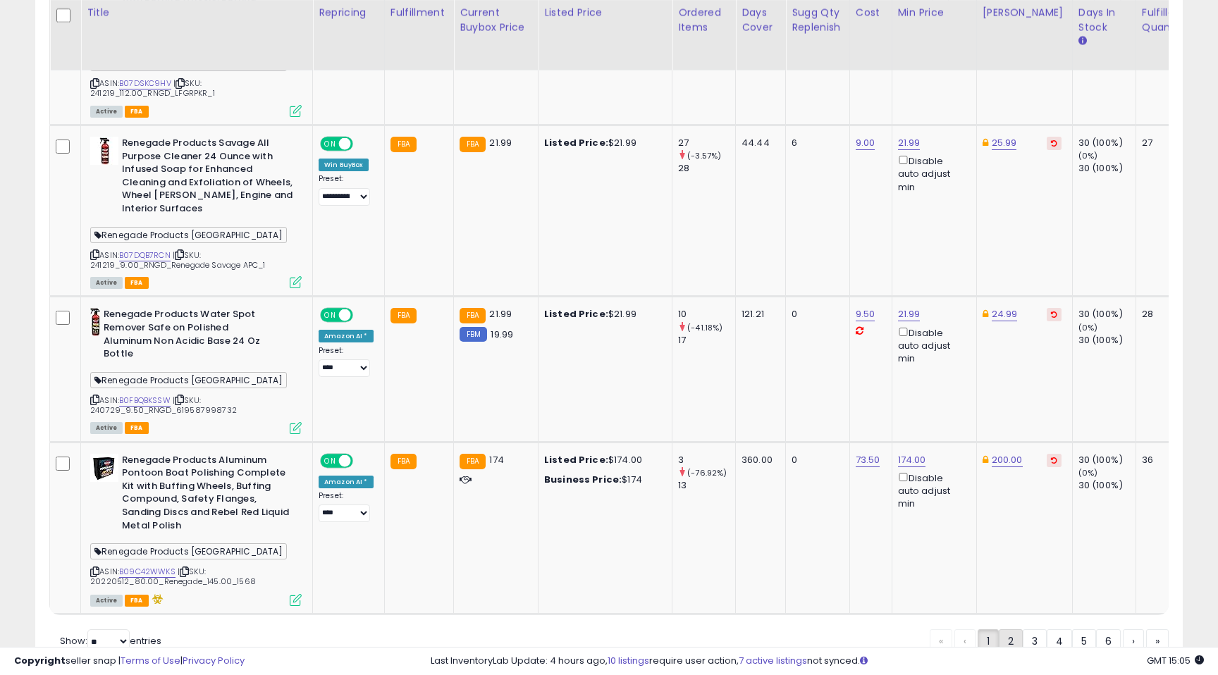
click at [1005, 629] on link "2" at bounding box center [1011, 641] width 24 height 24
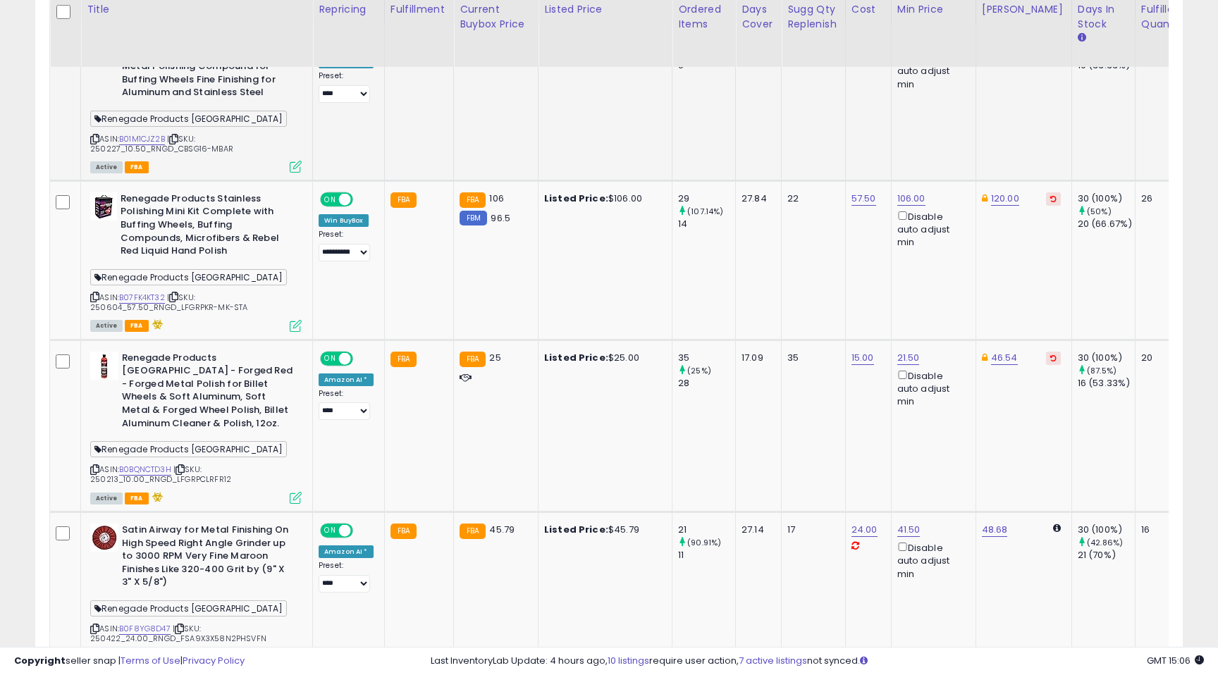
scroll to position [734, 0]
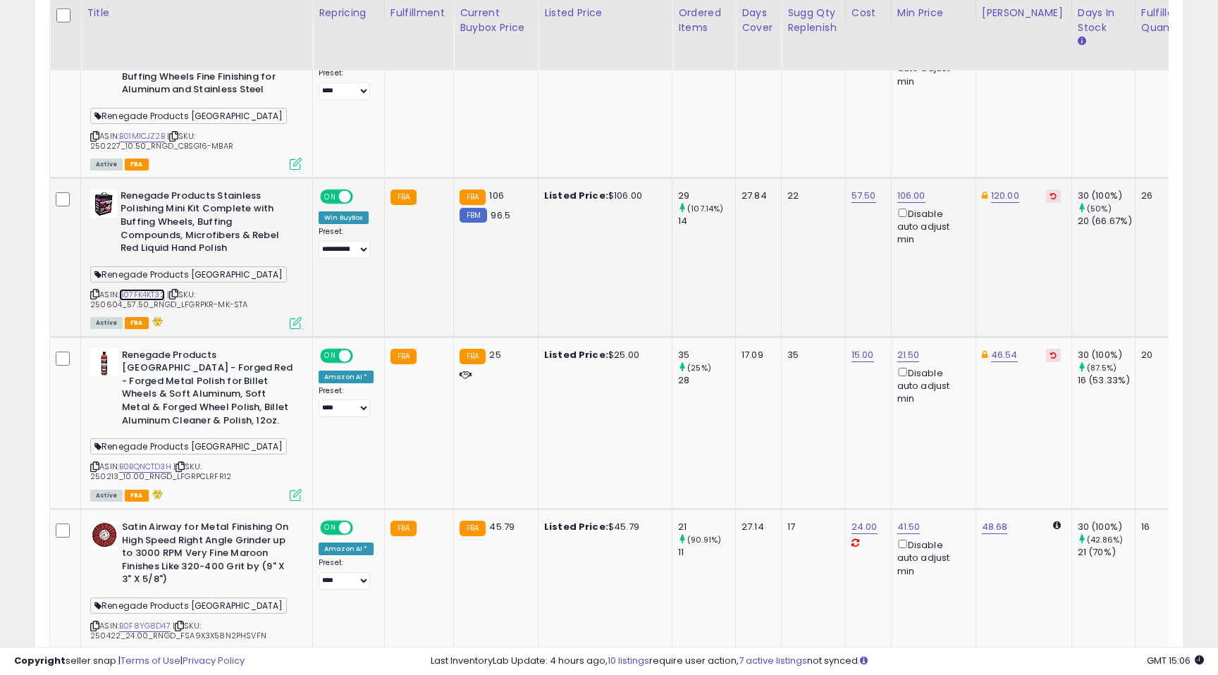
click at [161, 295] on link "B07FK4KT32" at bounding box center [142, 295] width 46 height 12
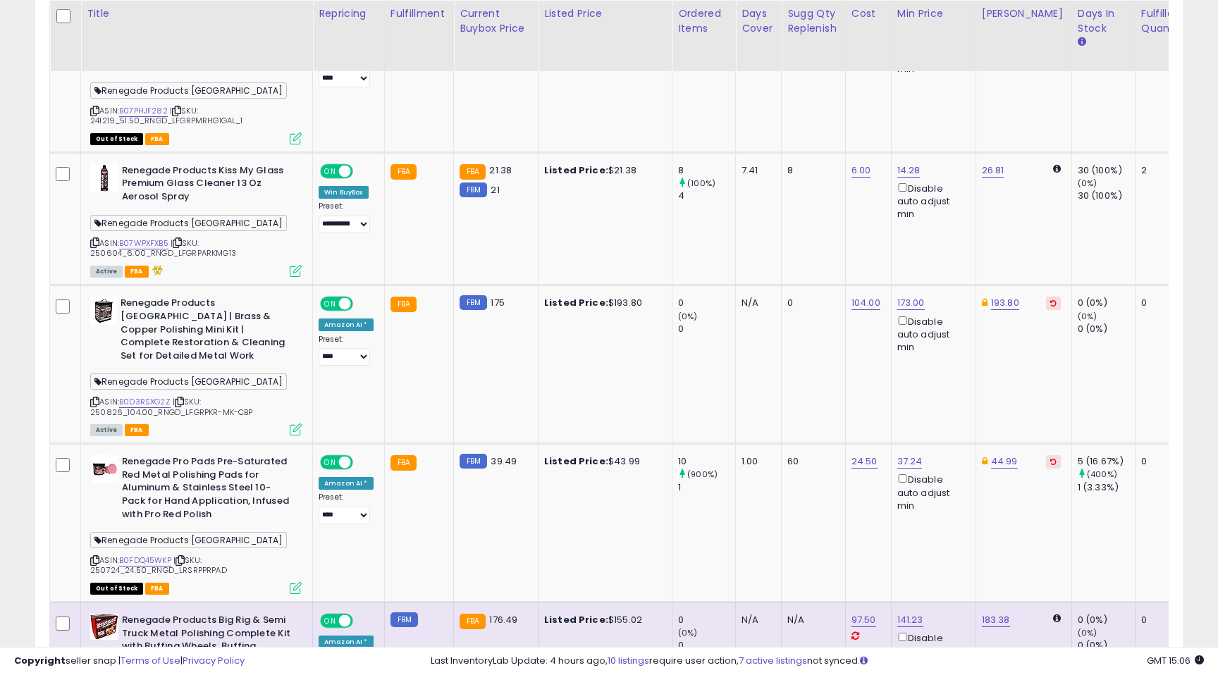
scroll to position [3023, 0]
click at [164, 395] on link "B0D3RSXG2Z" at bounding box center [144, 401] width 51 height 12
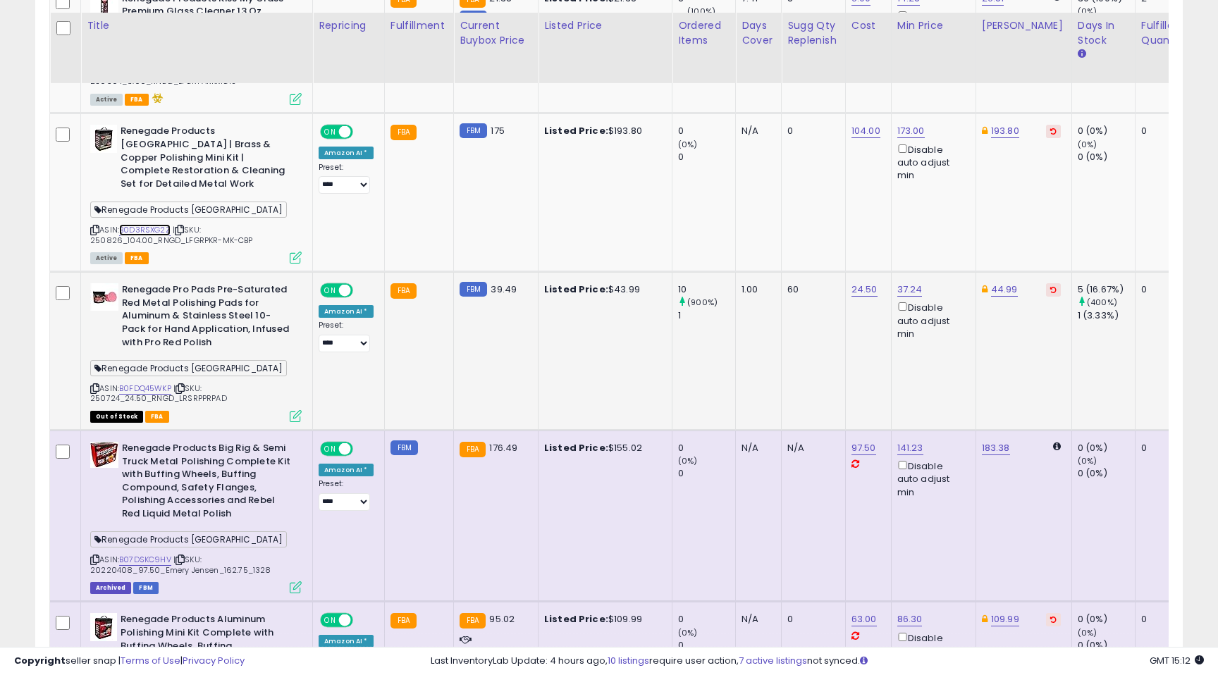
scroll to position [3214, 0]
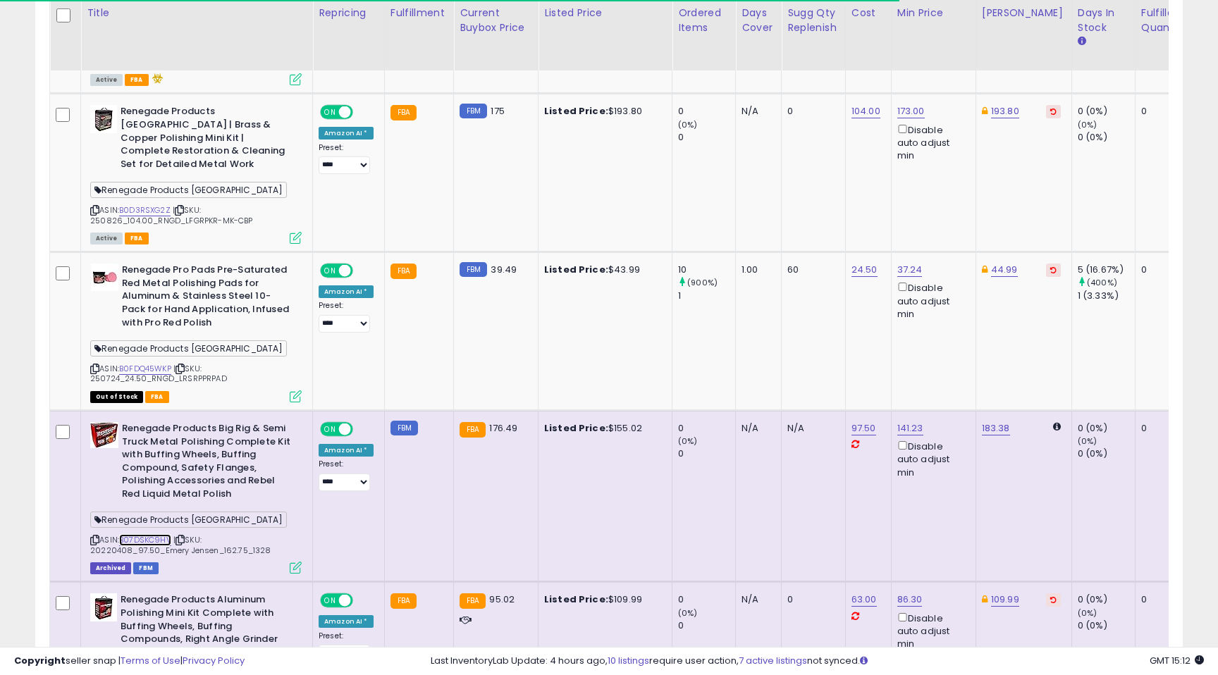
click at [157, 534] on link "B07DSKC9HV" at bounding box center [145, 540] width 52 height 12
